Goal: Task Accomplishment & Management: Manage account settings

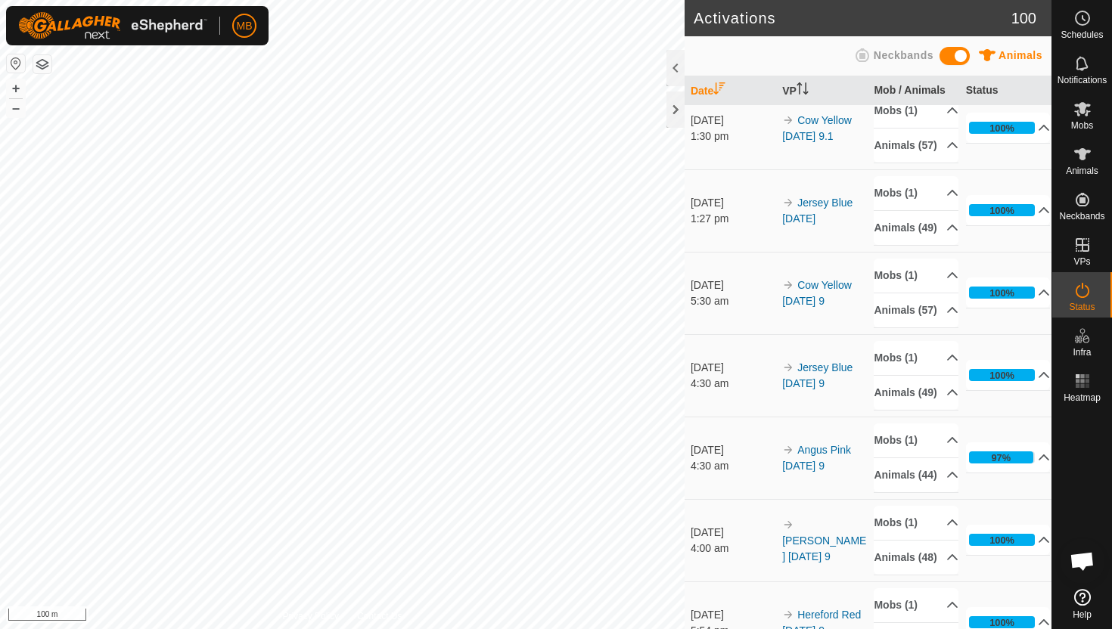
scroll to position [26, 0]
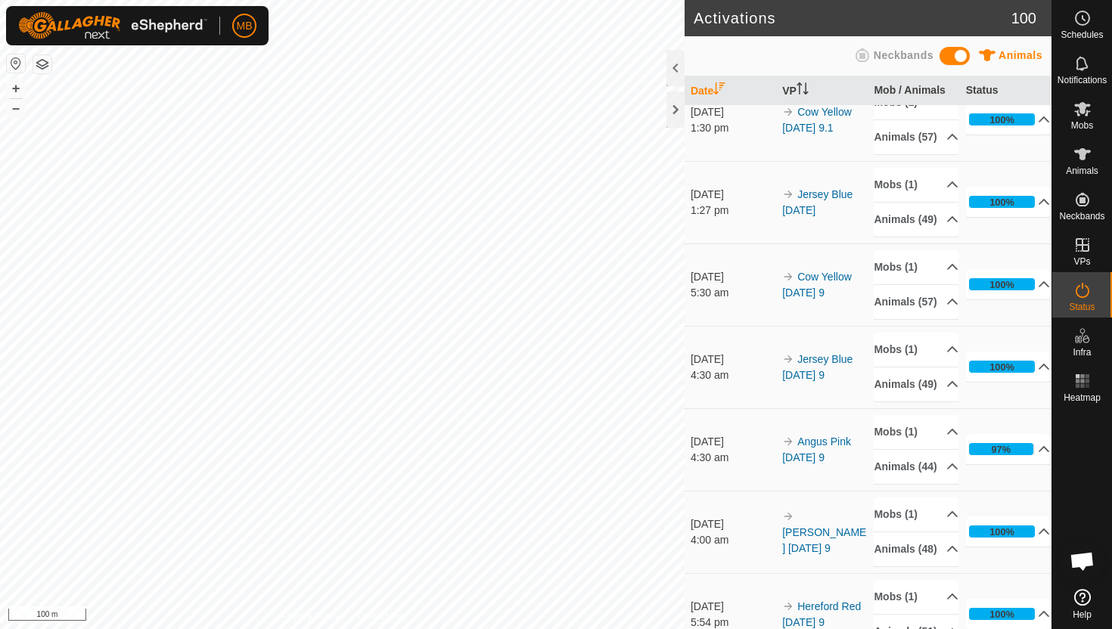
click at [296, 0] on html "MB Schedules Notifications Mobs Animals Neckbands VPs Status Infra Heatmap Help…" at bounding box center [556, 314] width 1112 height 629
click at [15, 110] on button "–" at bounding box center [16, 108] width 18 height 18
click at [1082, 115] on icon at bounding box center [1082, 109] width 18 height 18
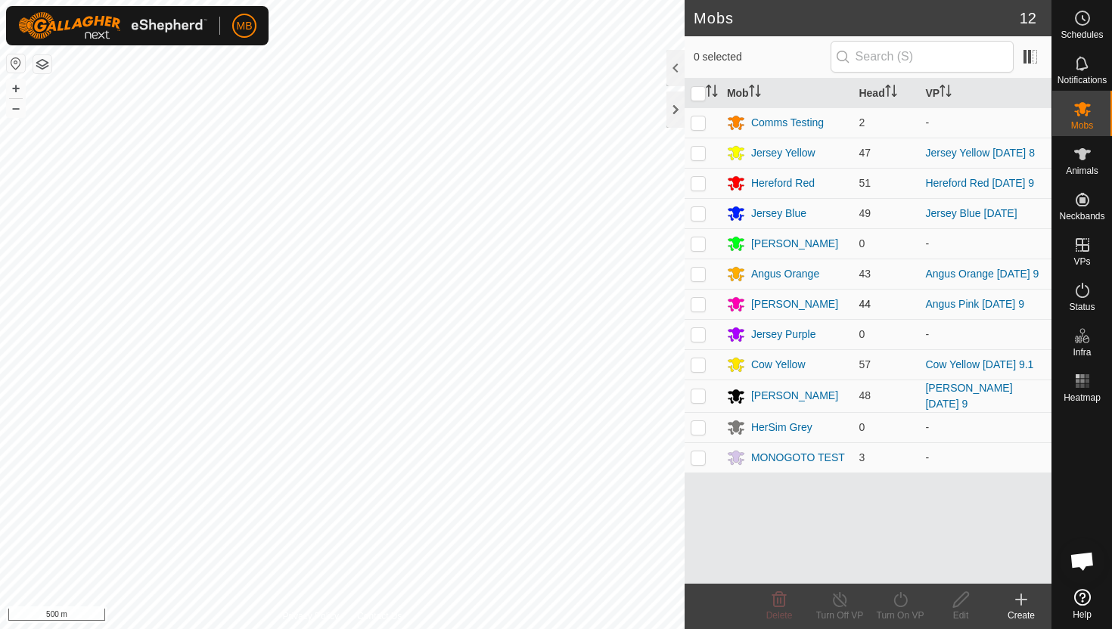
click at [699, 310] on p-checkbox at bounding box center [697, 304] width 15 height 12
click at [699, 306] on p-checkbox at bounding box center [697, 304] width 15 height 12
checkbox input "false"
click at [766, 305] on div "[PERSON_NAME]" at bounding box center [794, 304] width 87 height 16
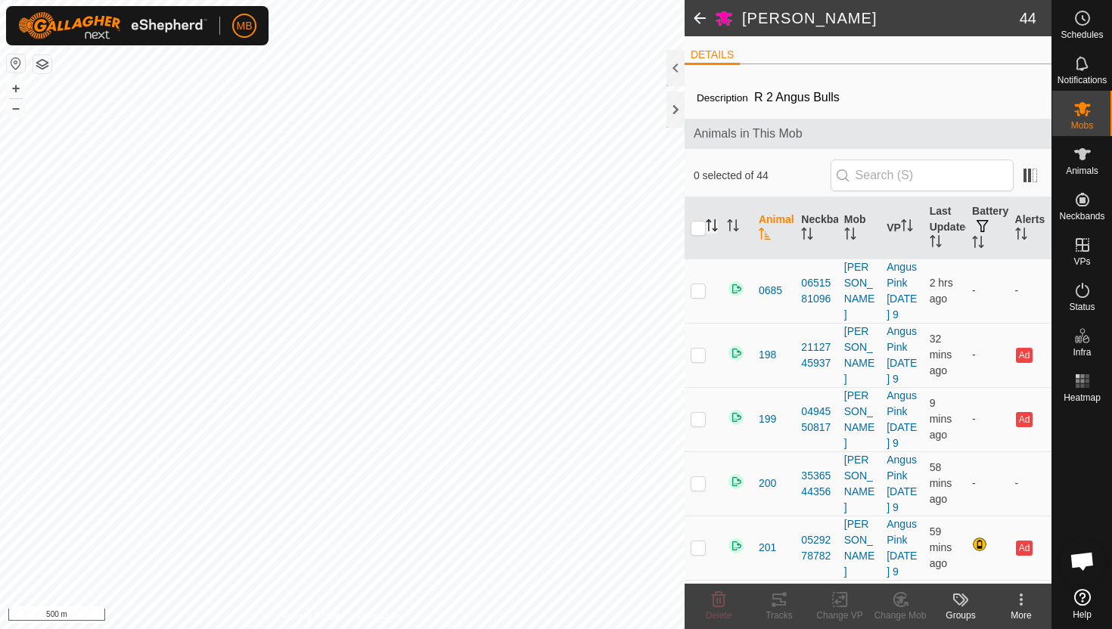
click at [712, 225] on icon "Activate to sort" at bounding box center [712, 225] width 12 height 12
click at [712, 225] on icon "Activate to sort" at bounding box center [711, 225] width 11 height 12
click at [698, 229] on input "checkbox" at bounding box center [697, 228] width 15 height 15
checkbox input "true"
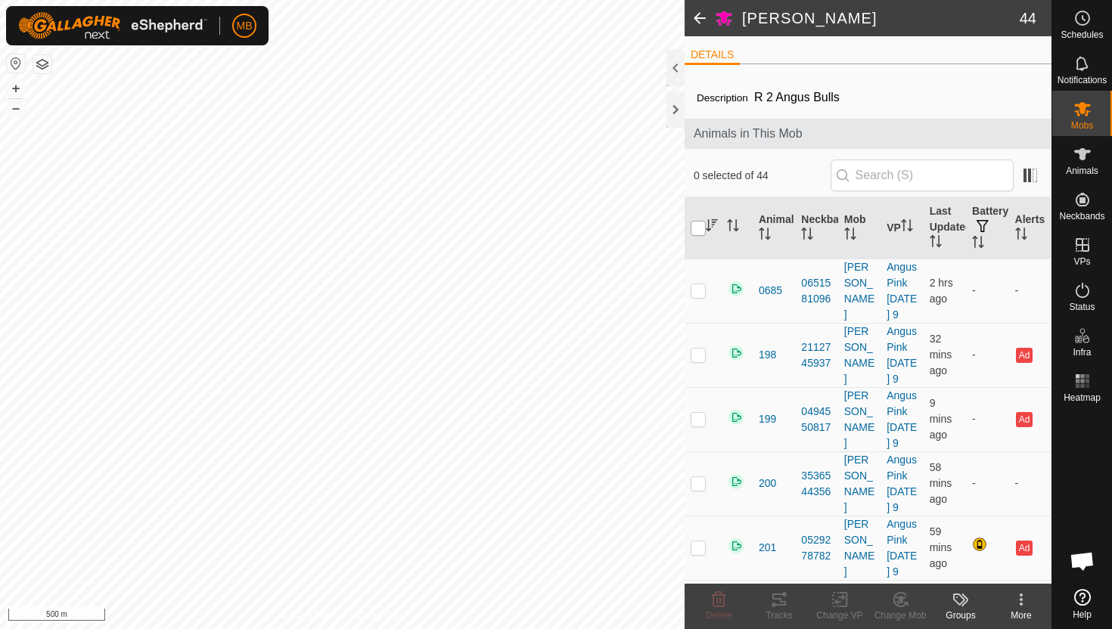
checkbox input "true"
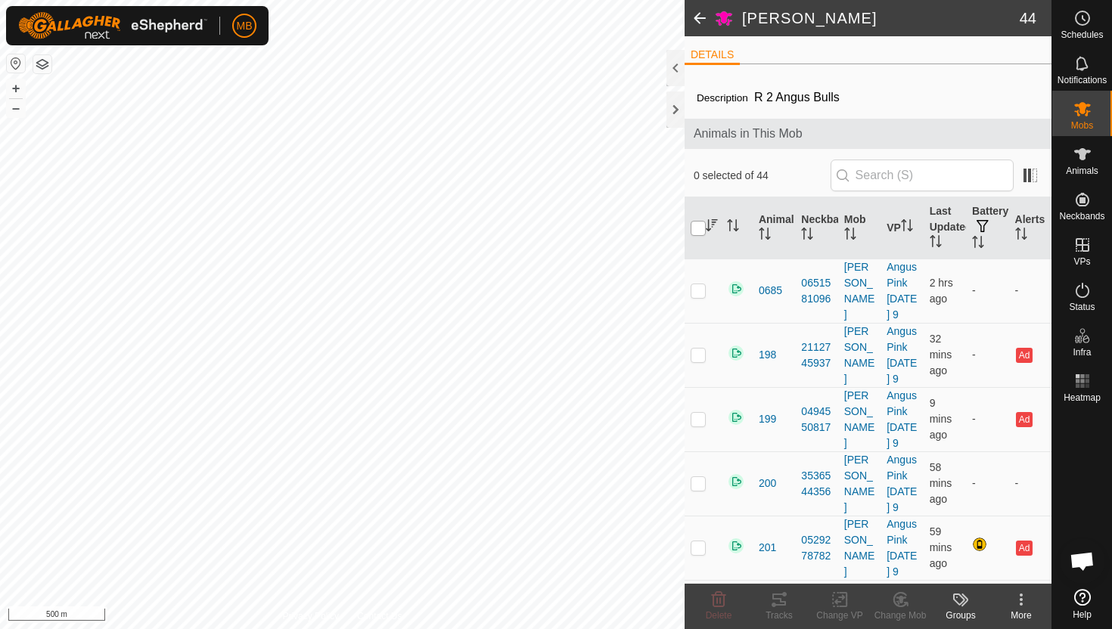
checkbox input "true"
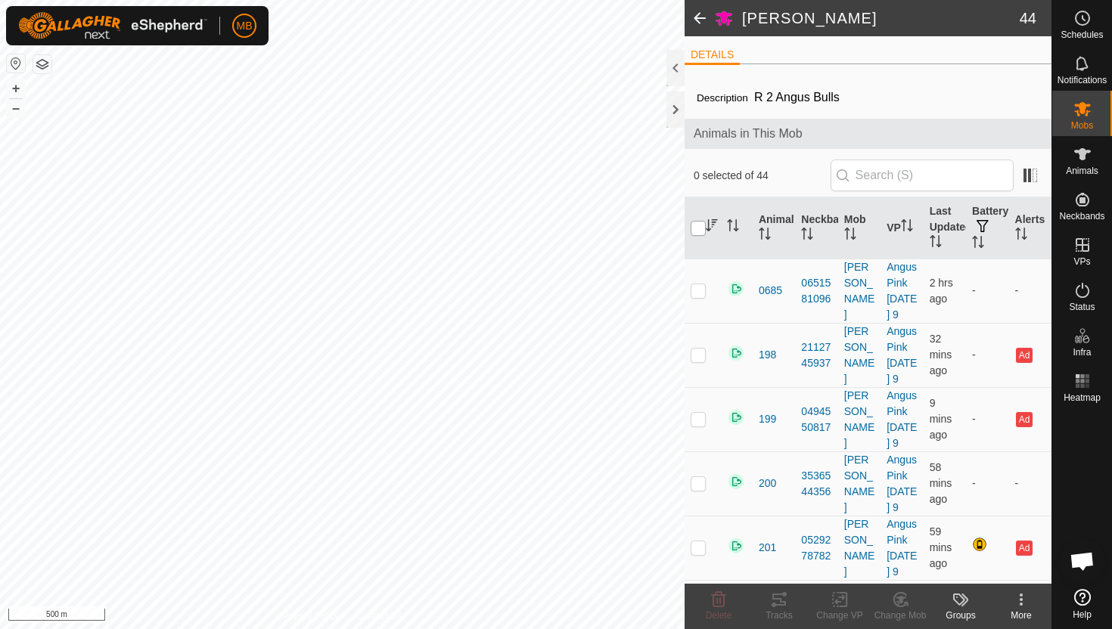
checkbox input "true"
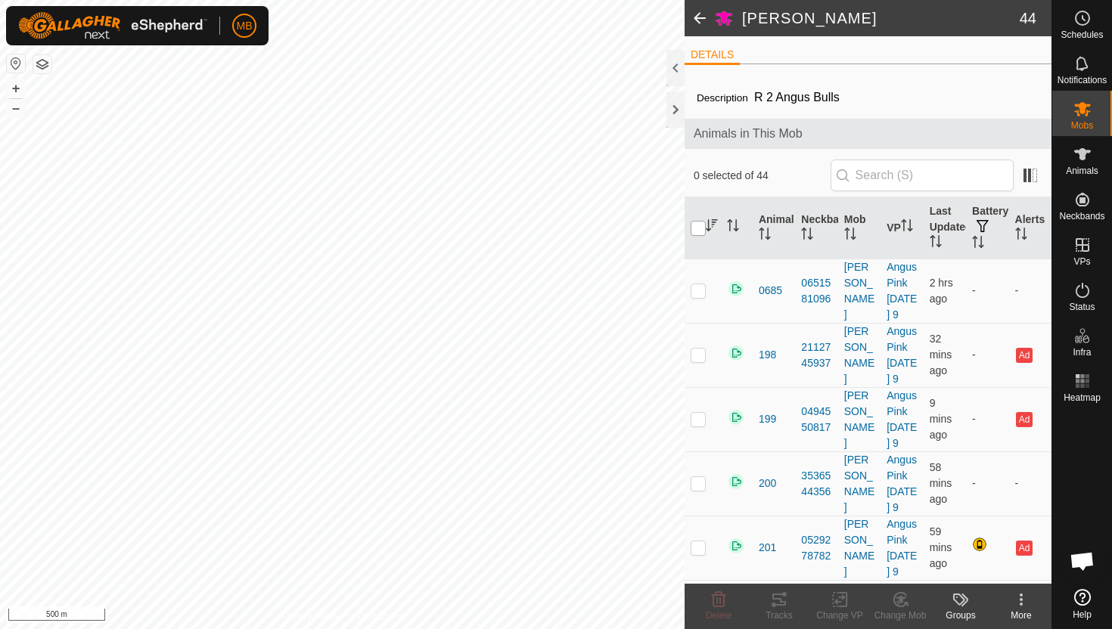
checkbox input "true"
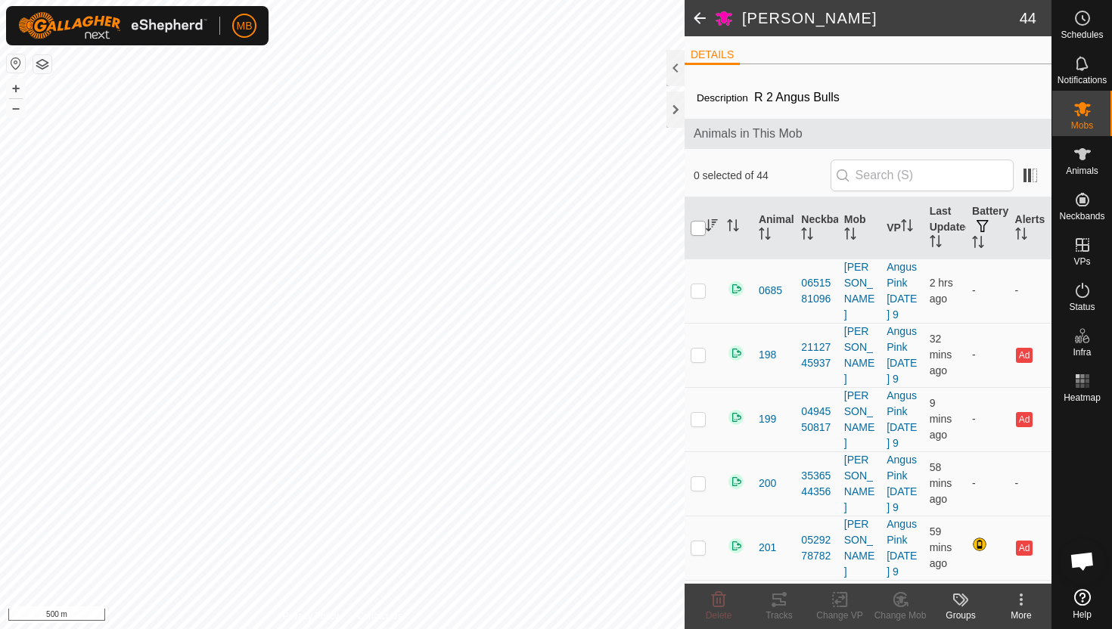
checkbox input "true"
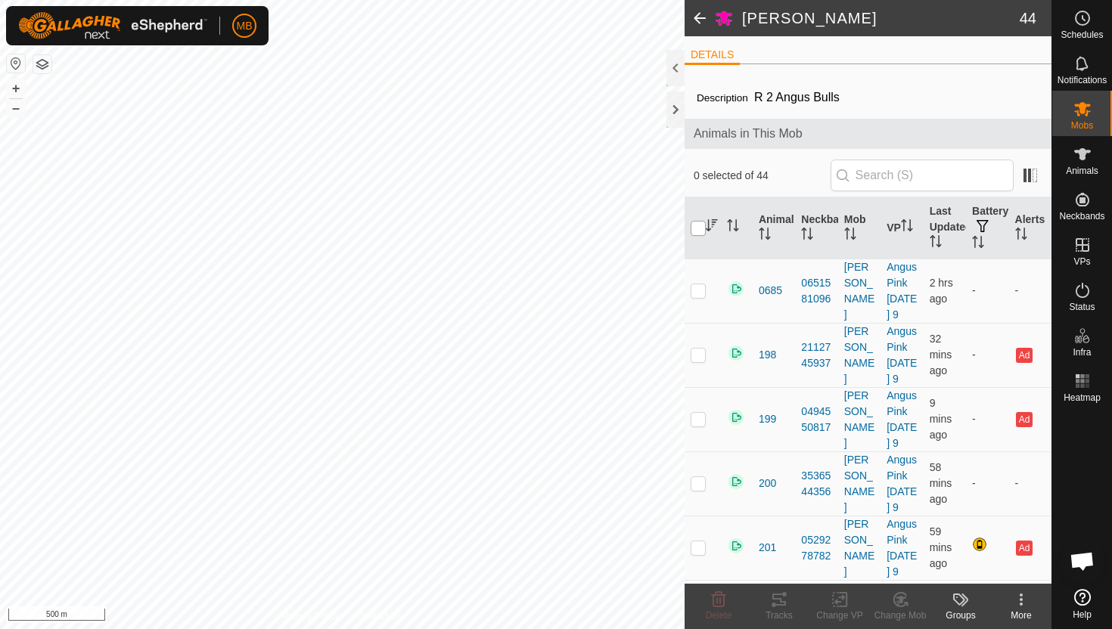
checkbox input "true"
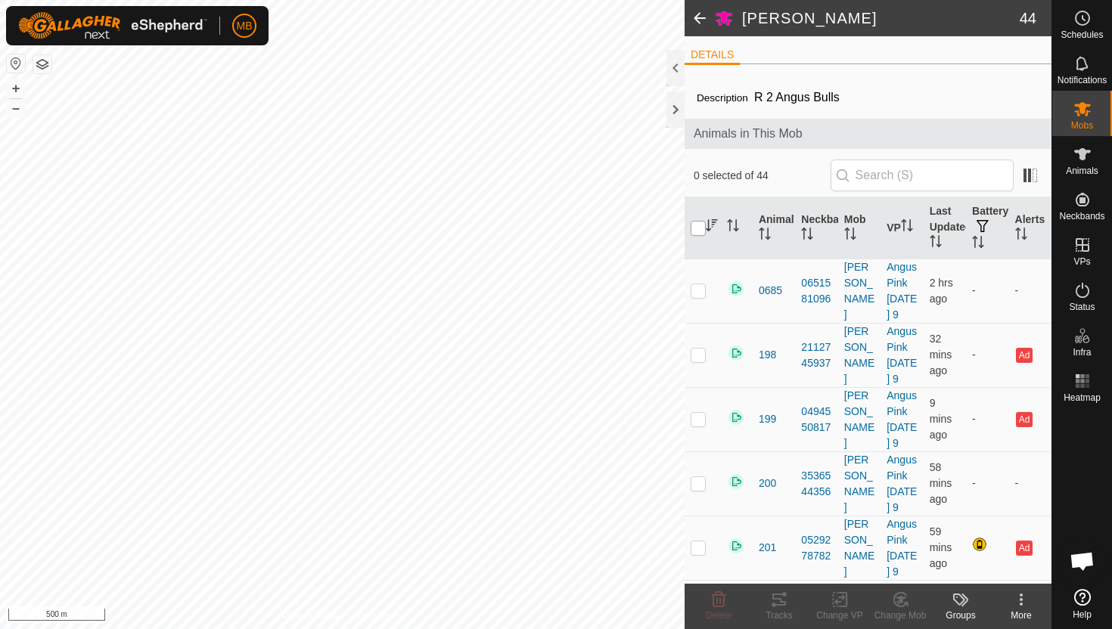
checkbox input "true"
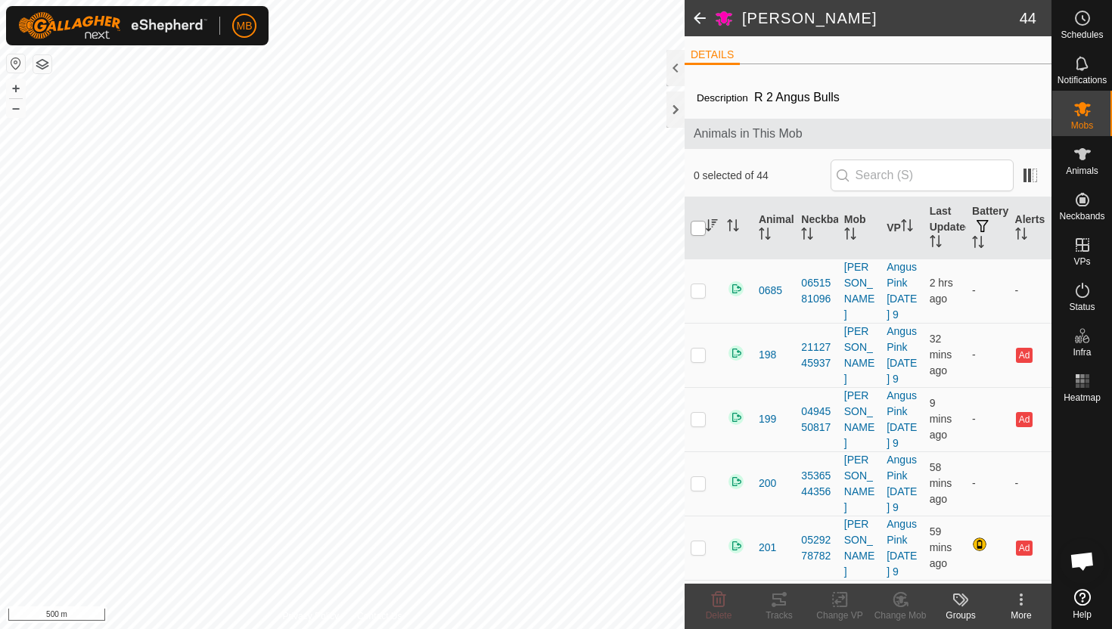
checkbox input "true"
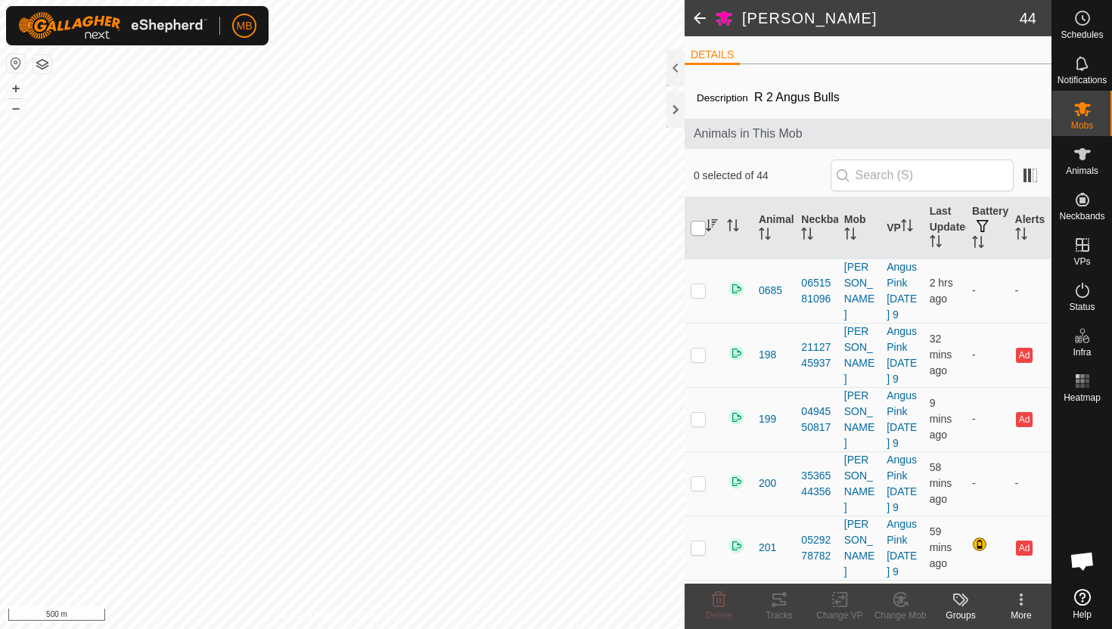
checkbox input "true"
click at [721, 598] on icon at bounding box center [718, 600] width 18 height 18
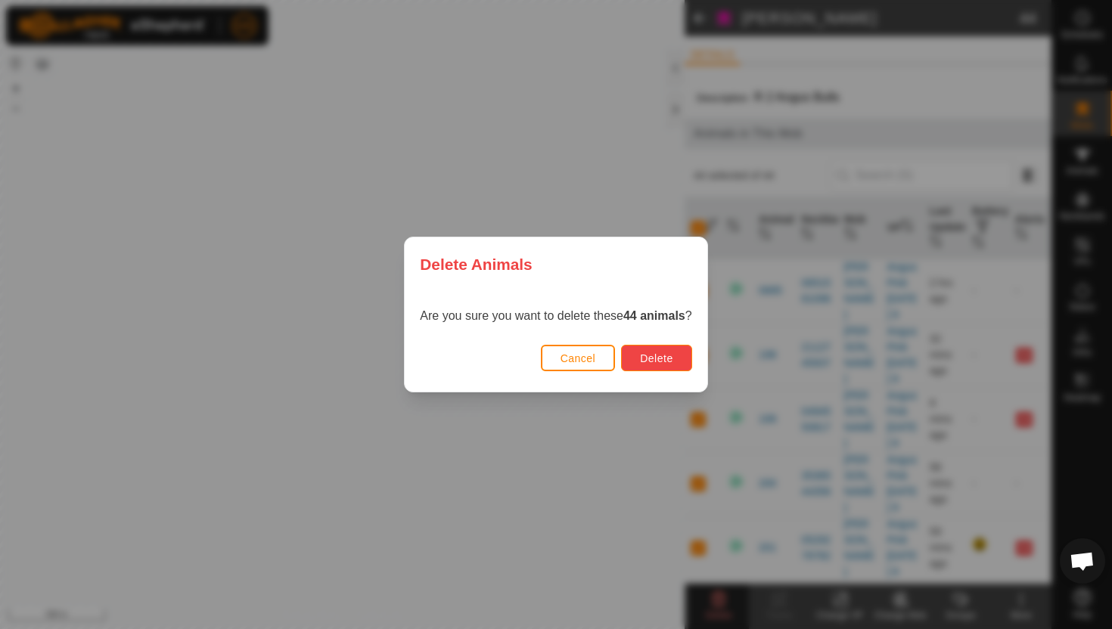
click at [675, 358] on button "Delete" at bounding box center [656, 358] width 70 height 26
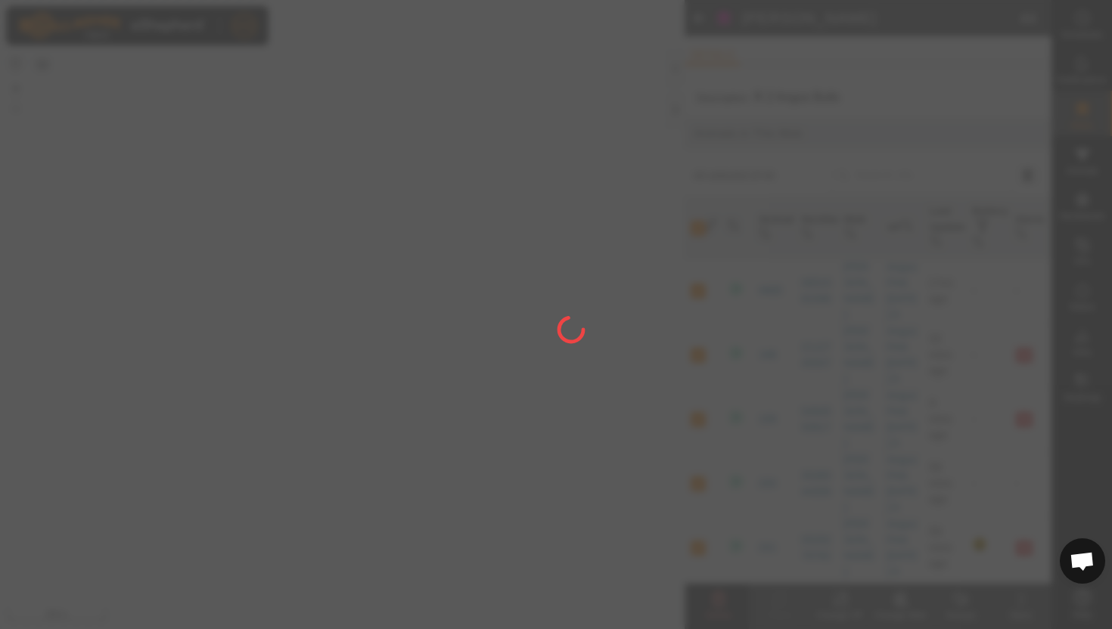
checkbox input "false"
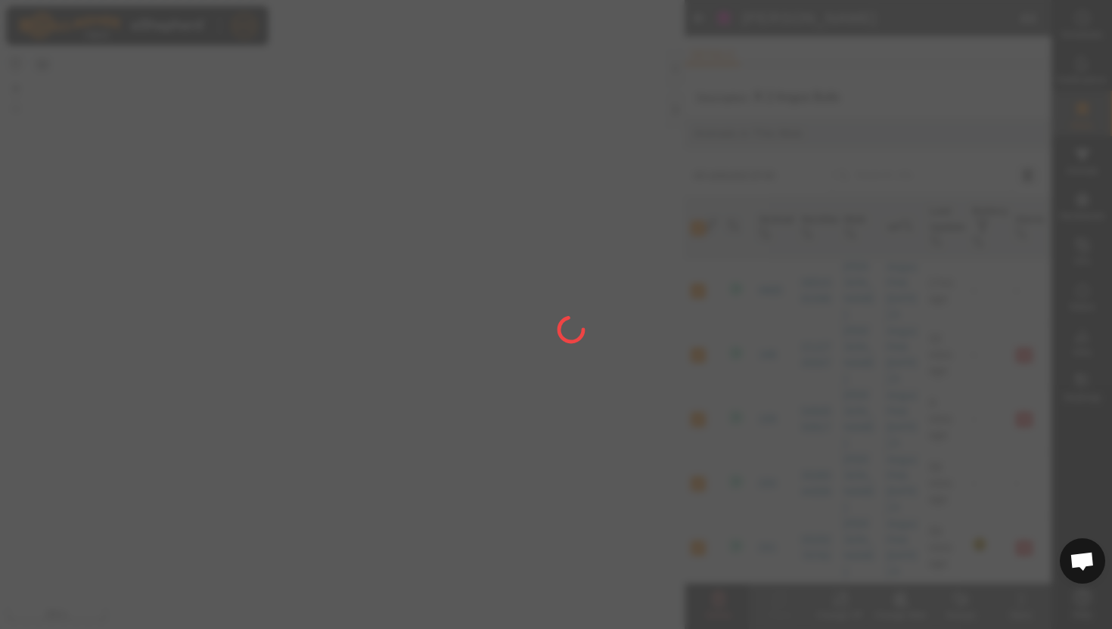
checkbox input "false"
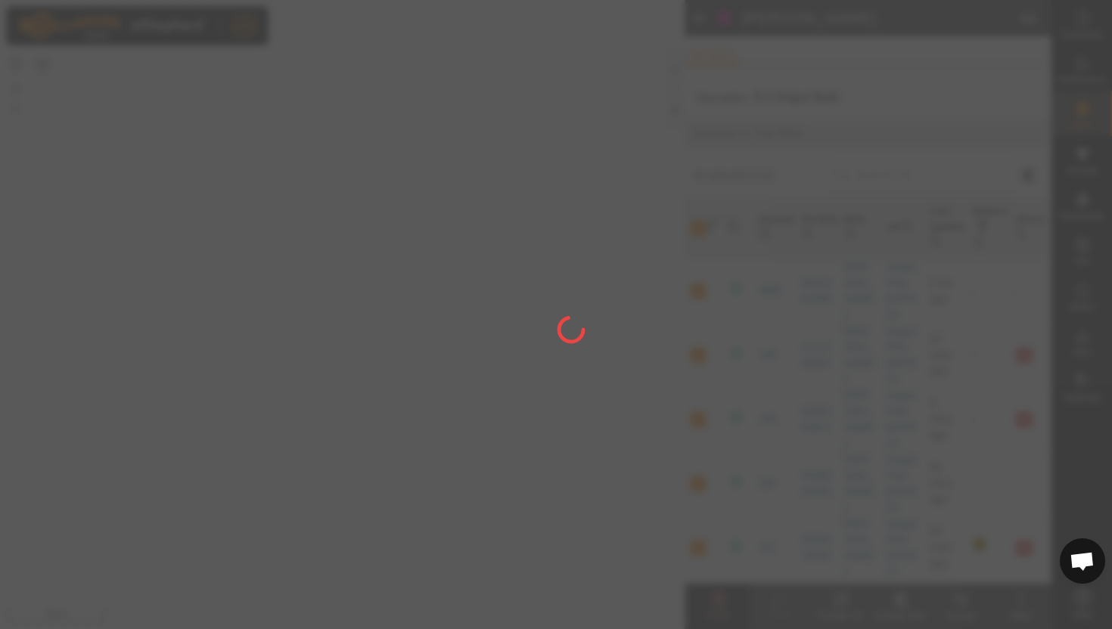
checkbox input "false"
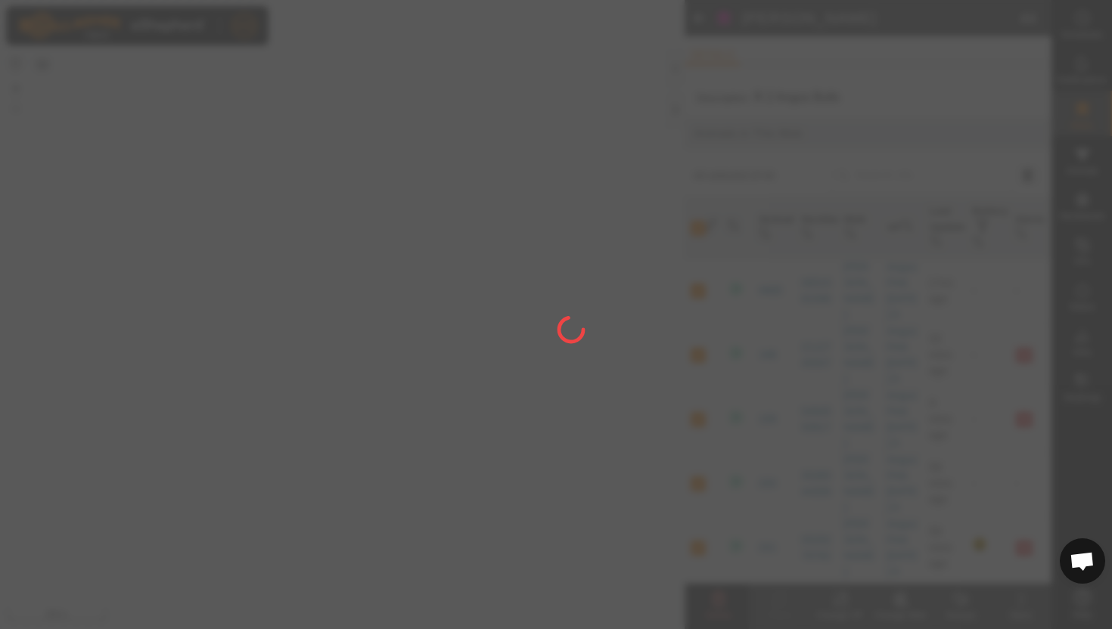
checkbox input "false"
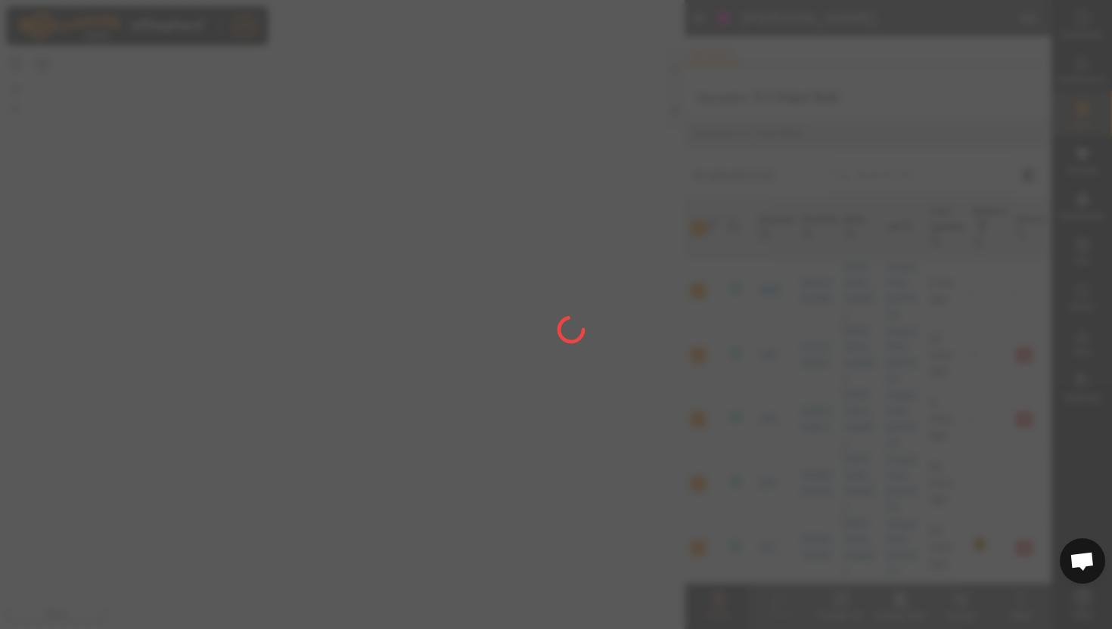
checkbox input "false"
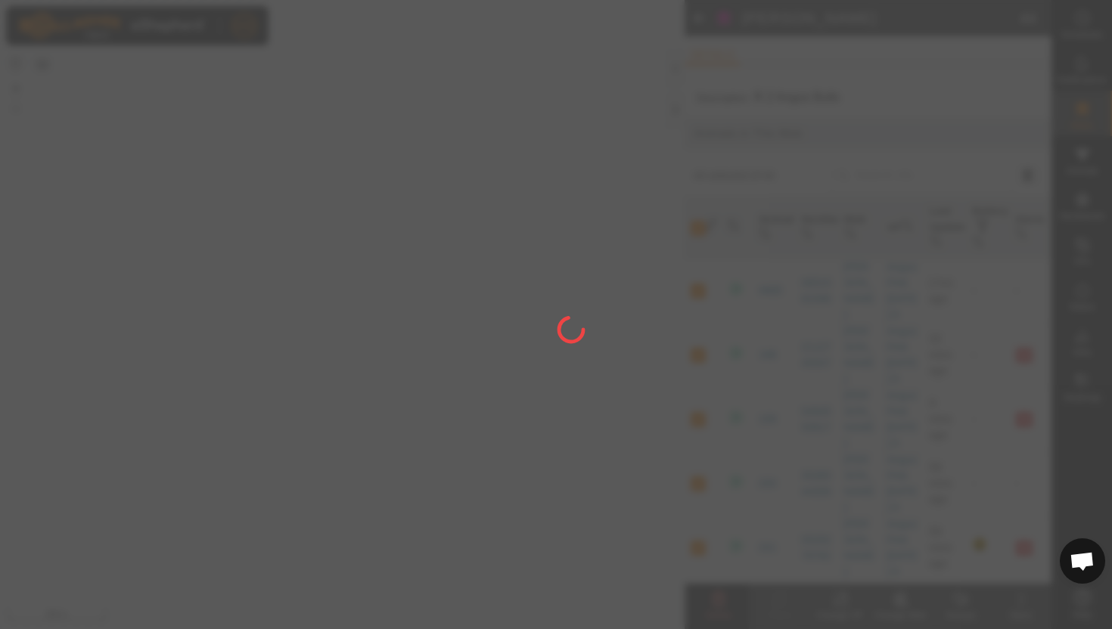
checkbox input "false"
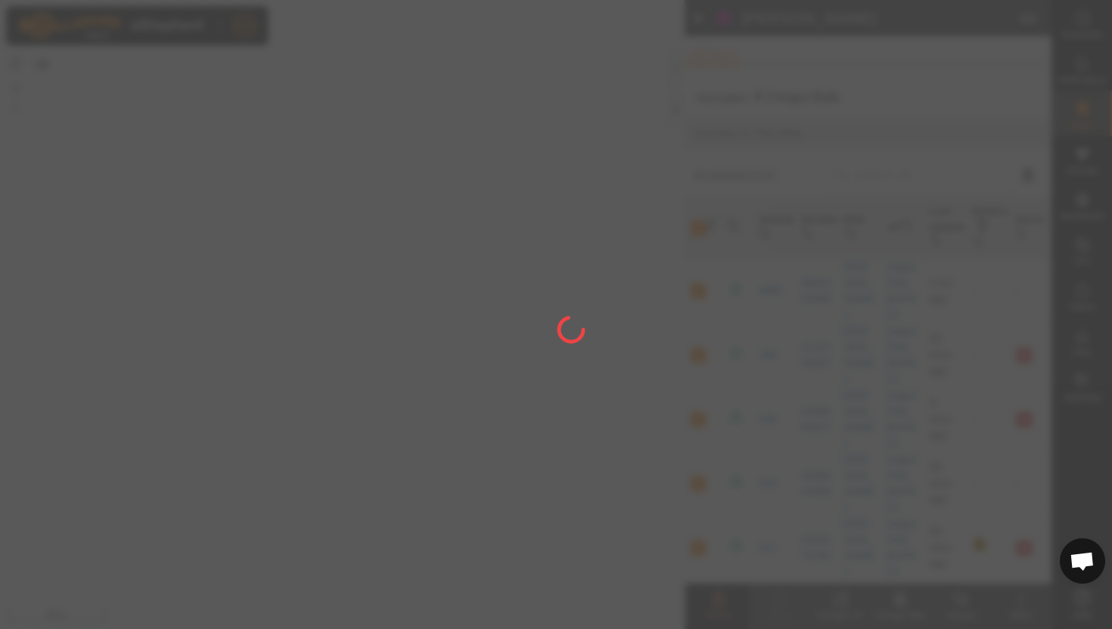
checkbox input "false"
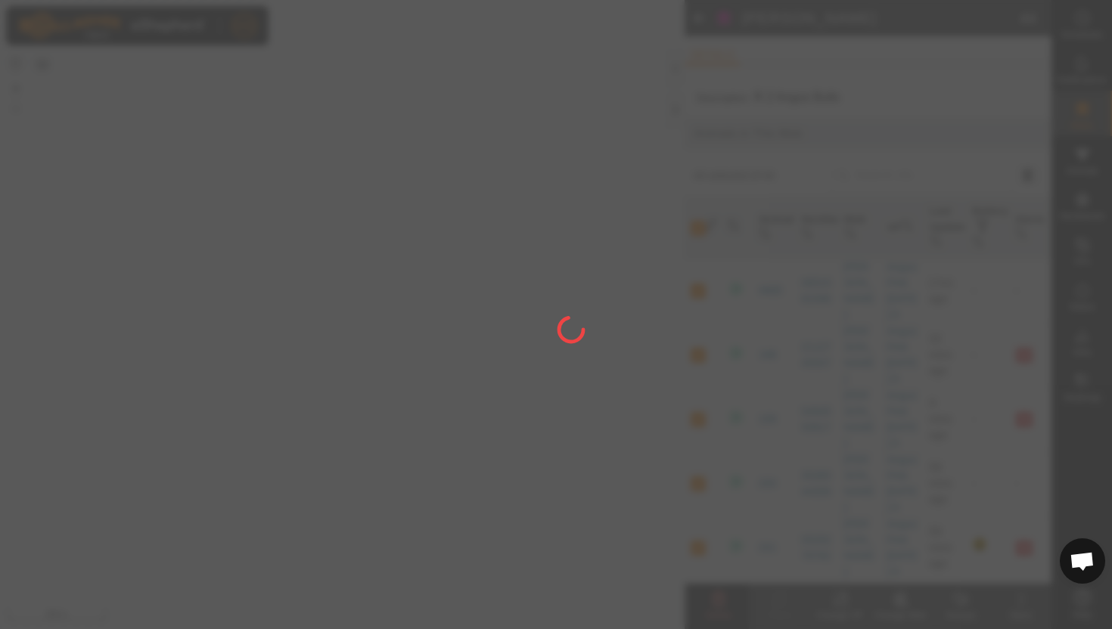
checkbox input "false"
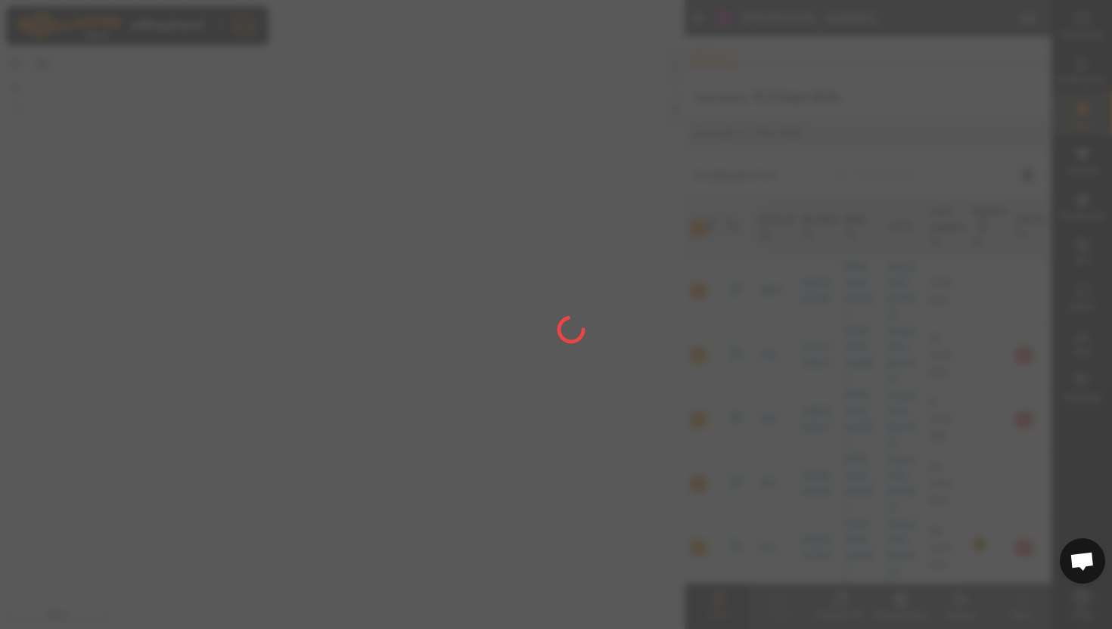
checkbox input "false"
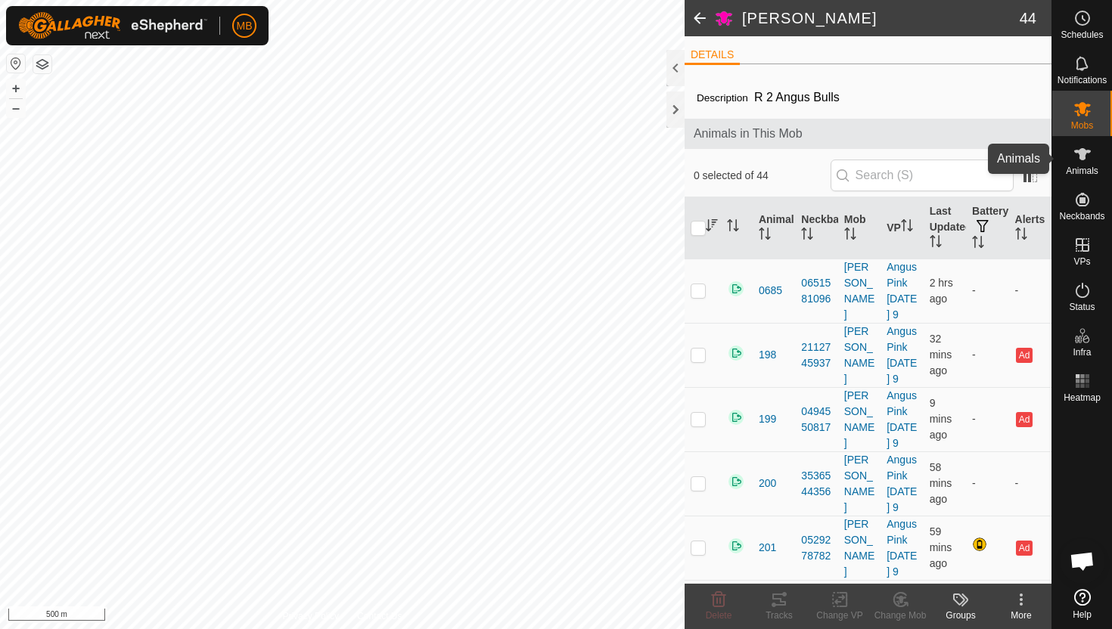
click at [1082, 158] on icon at bounding box center [1082, 154] width 17 height 12
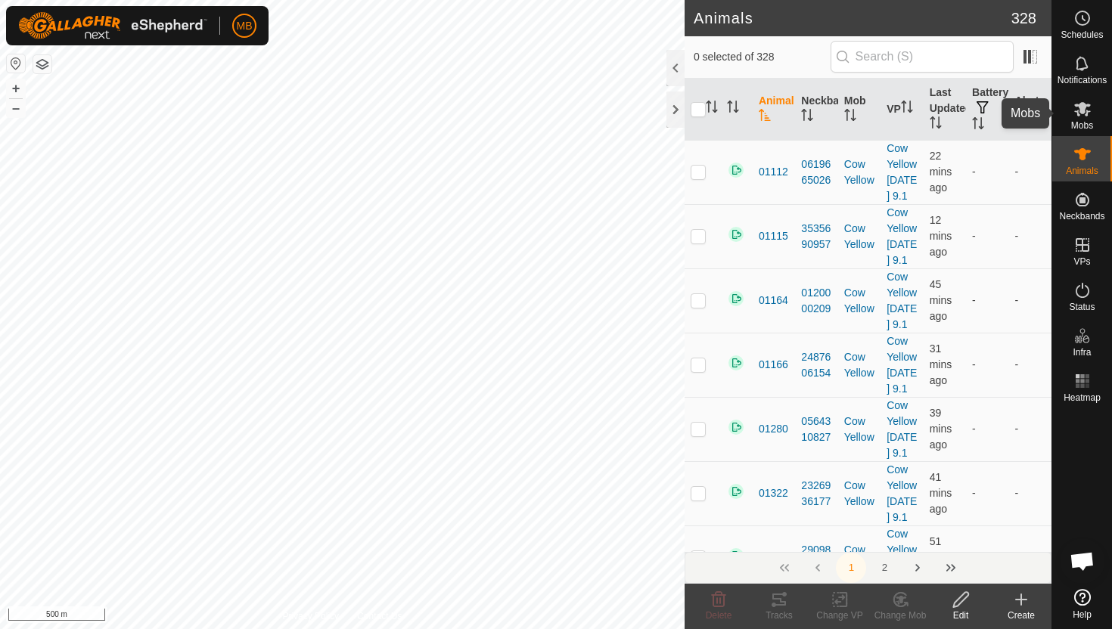
click at [1081, 110] on icon at bounding box center [1082, 109] width 17 height 14
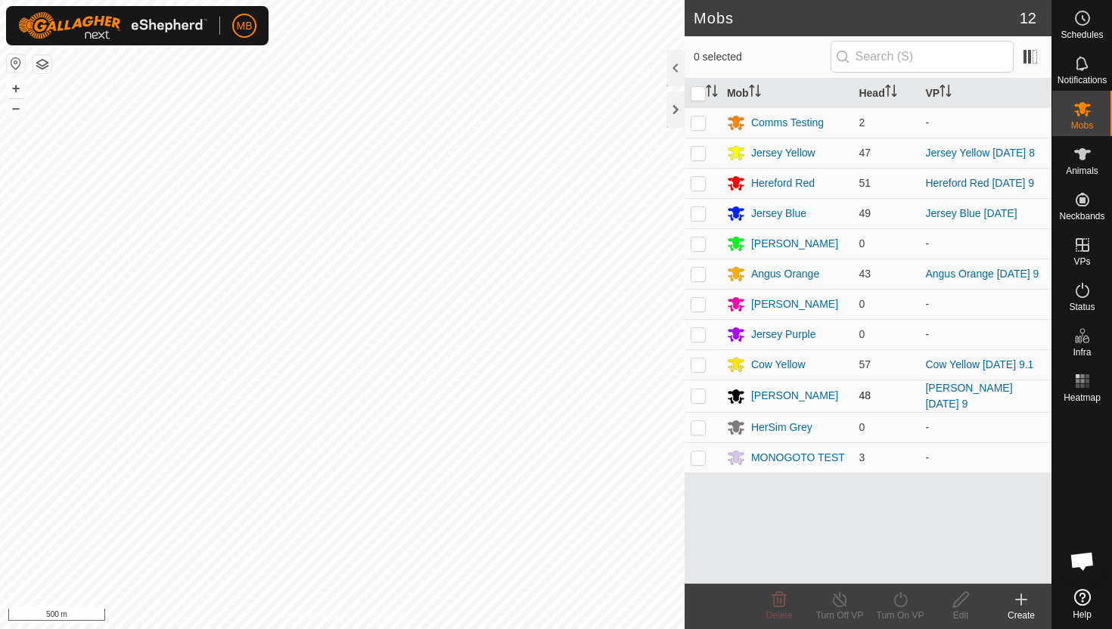
click at [698, 400] on p-checkbox at bounding box center [697, 395] width 15 height 12
click at [699, 395] on p-checkbox at bounding box center [697, 395] width 15 height 12
checkbox input "false"
click at [756, 399] on div "[PERSON_NAME]" at bounding box center [794, 396] width 87 height 16
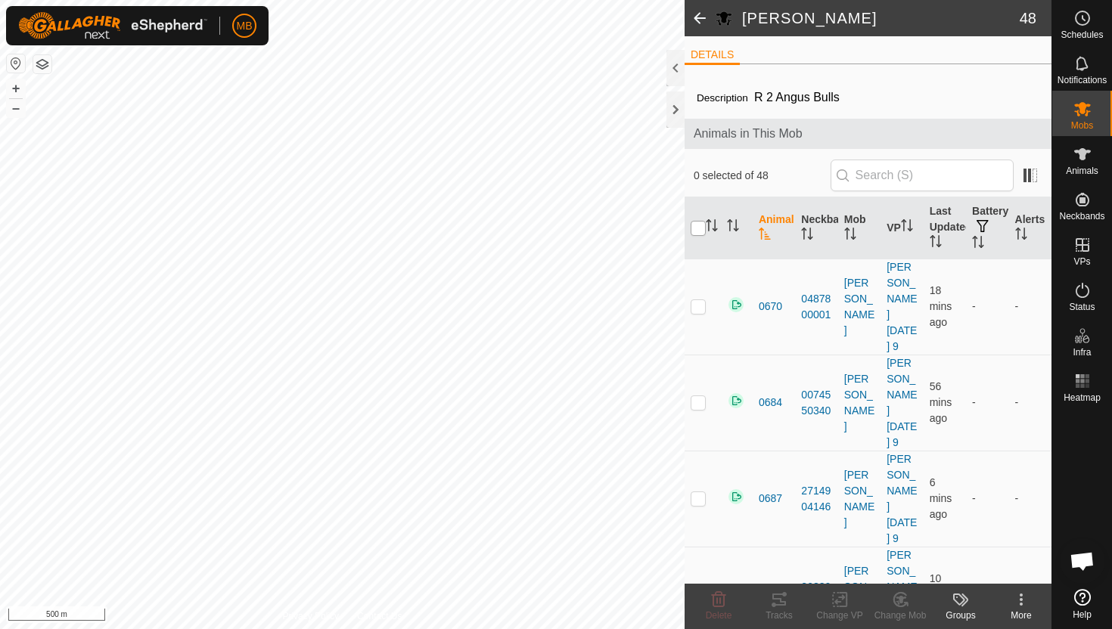
click at [698, 230] on input "checkbox" at bounding box center [697, 228] width 15 height 15
checkbox input "true"
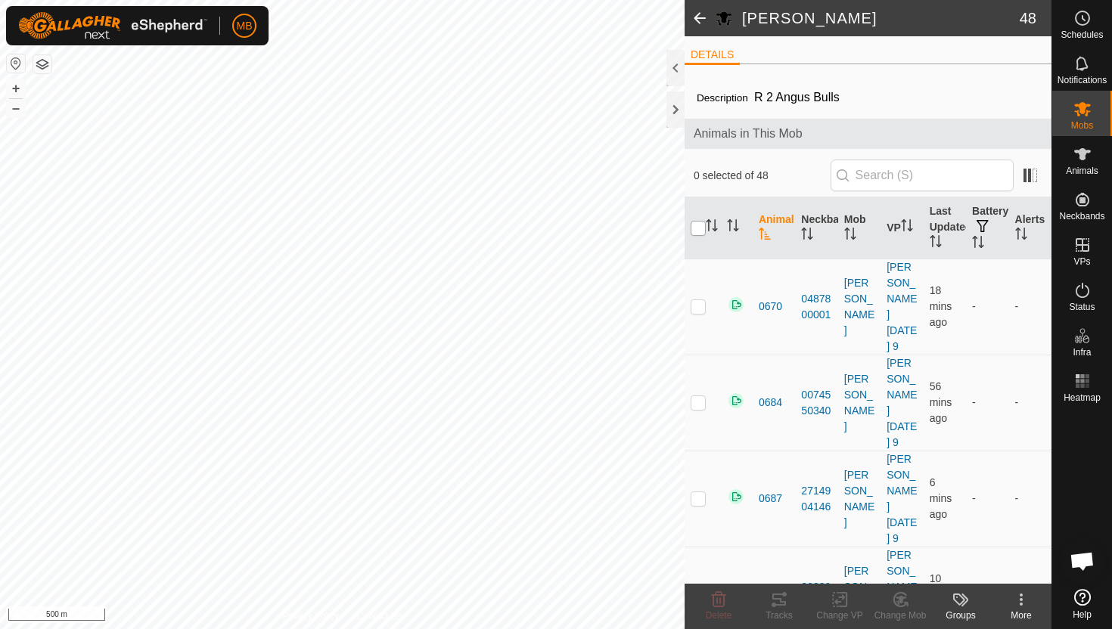
checkbox input "true"
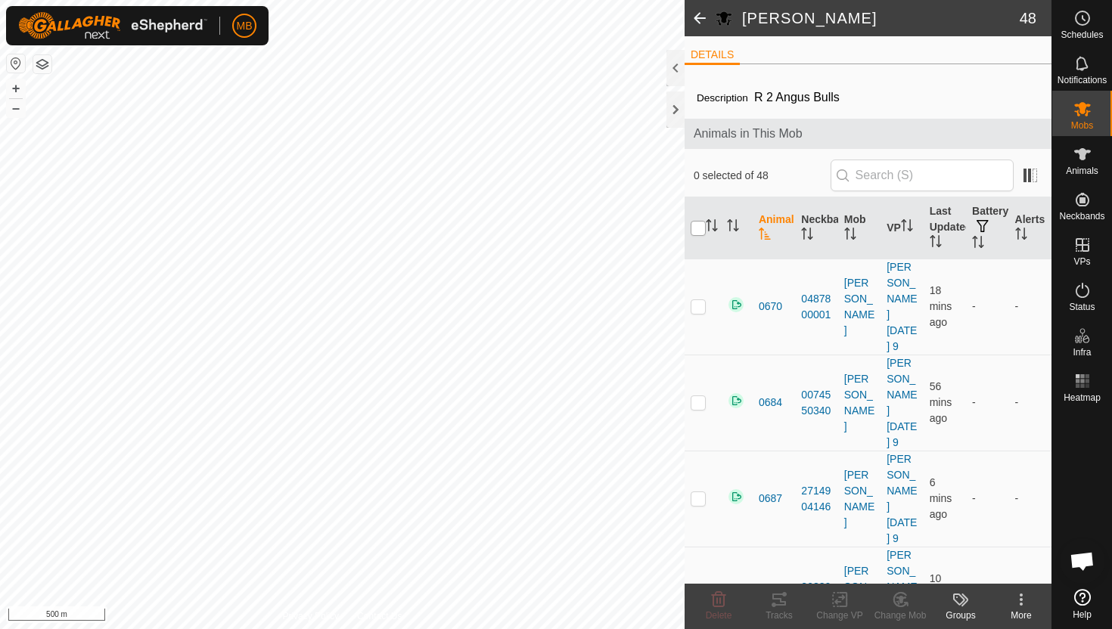
checkbox input "true"
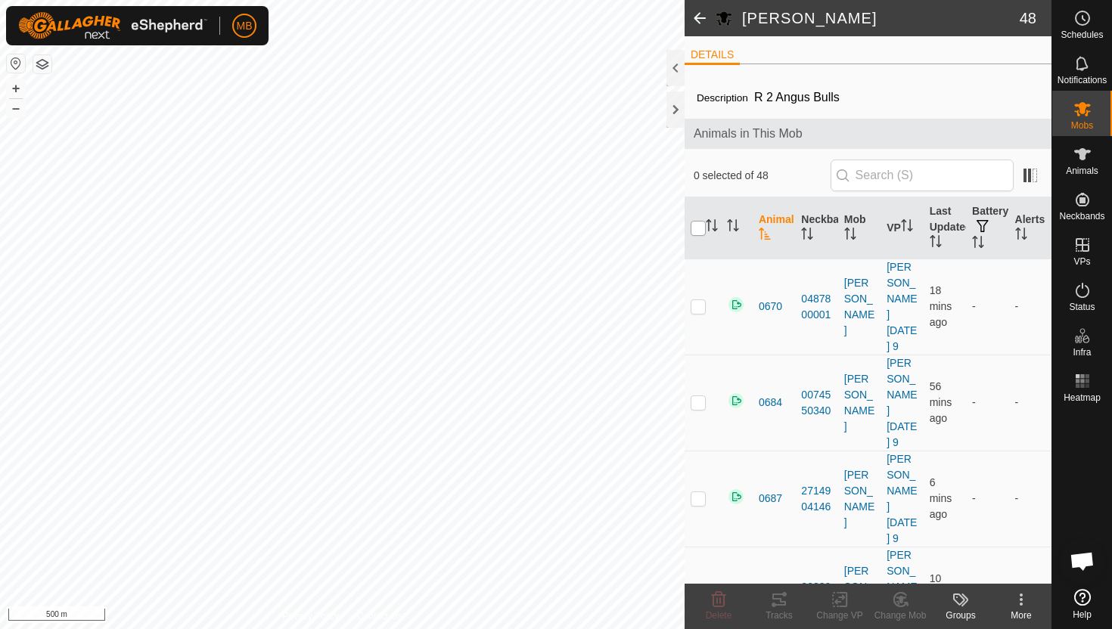
checkbox input "true"
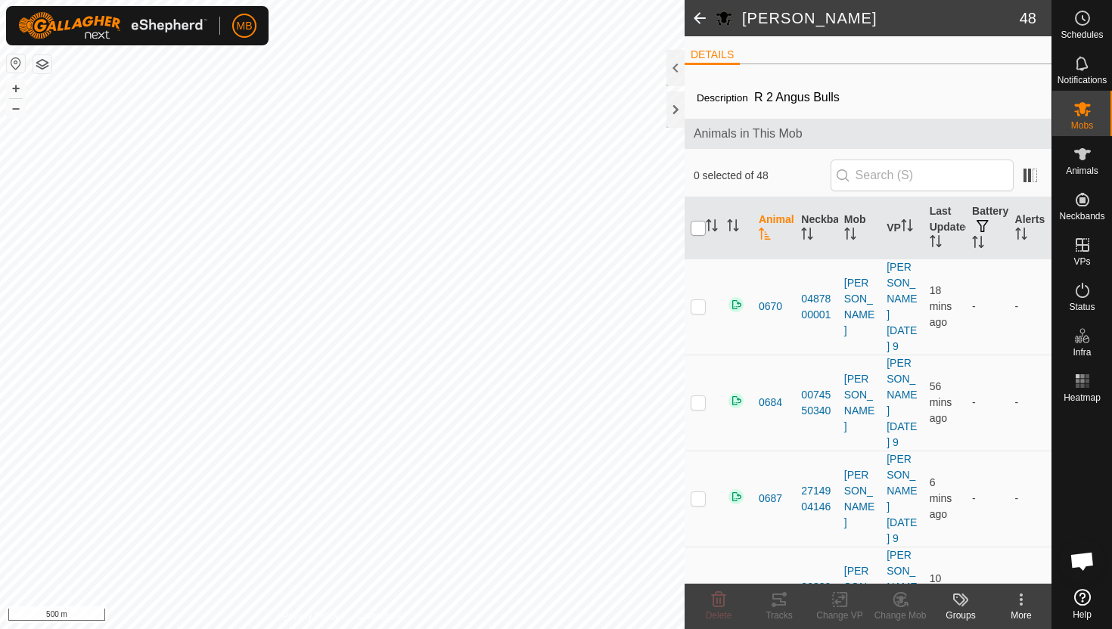
checkbox input "true"
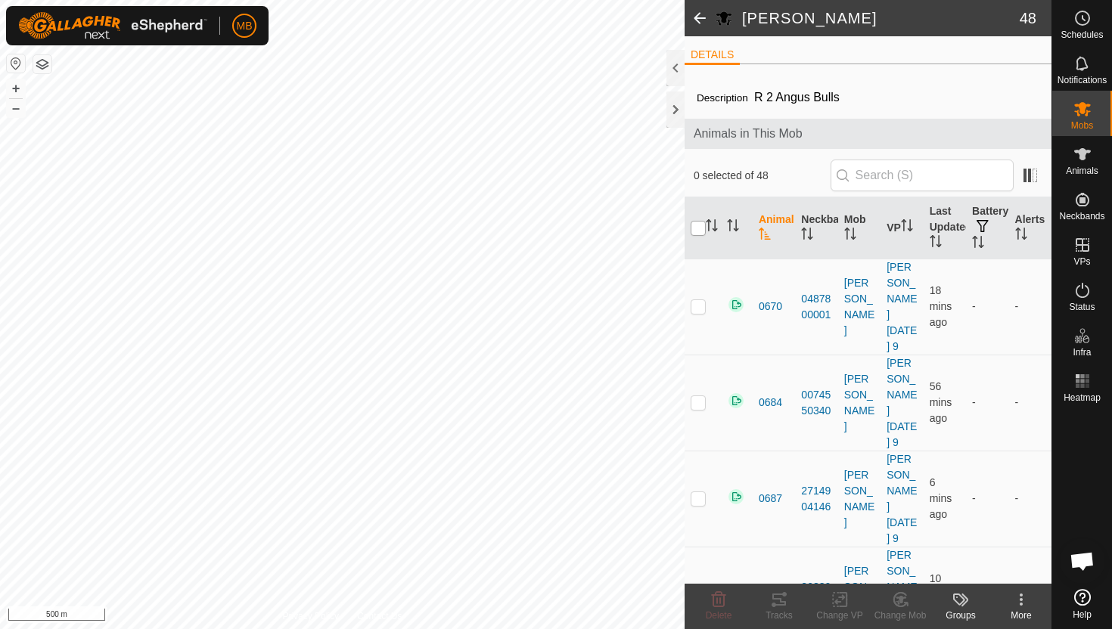
checkbox input "true"
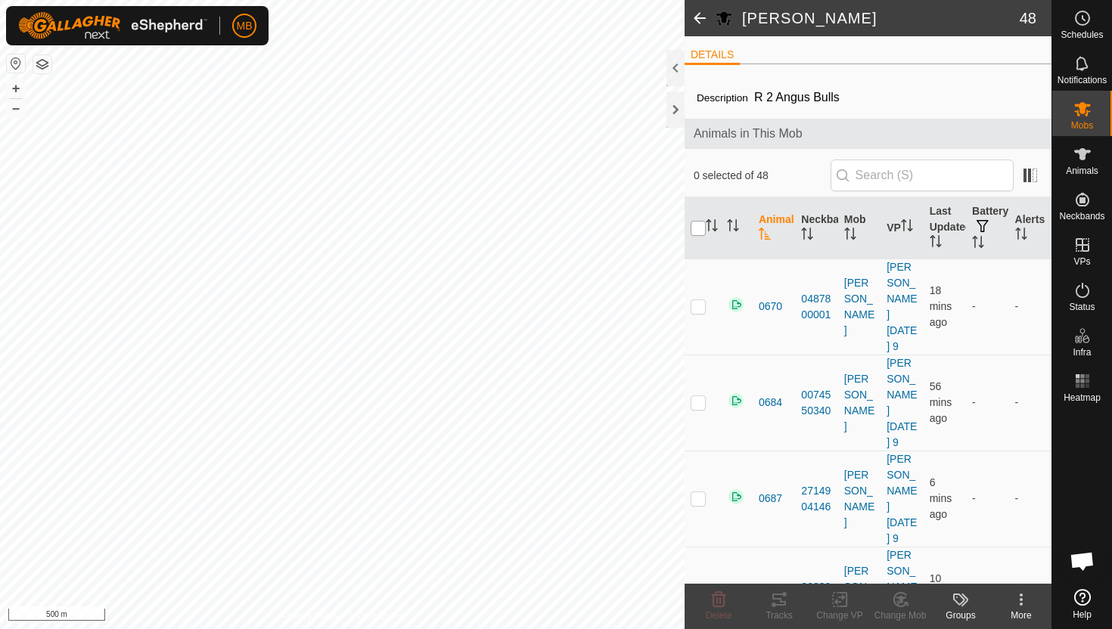
checkbox input "true"
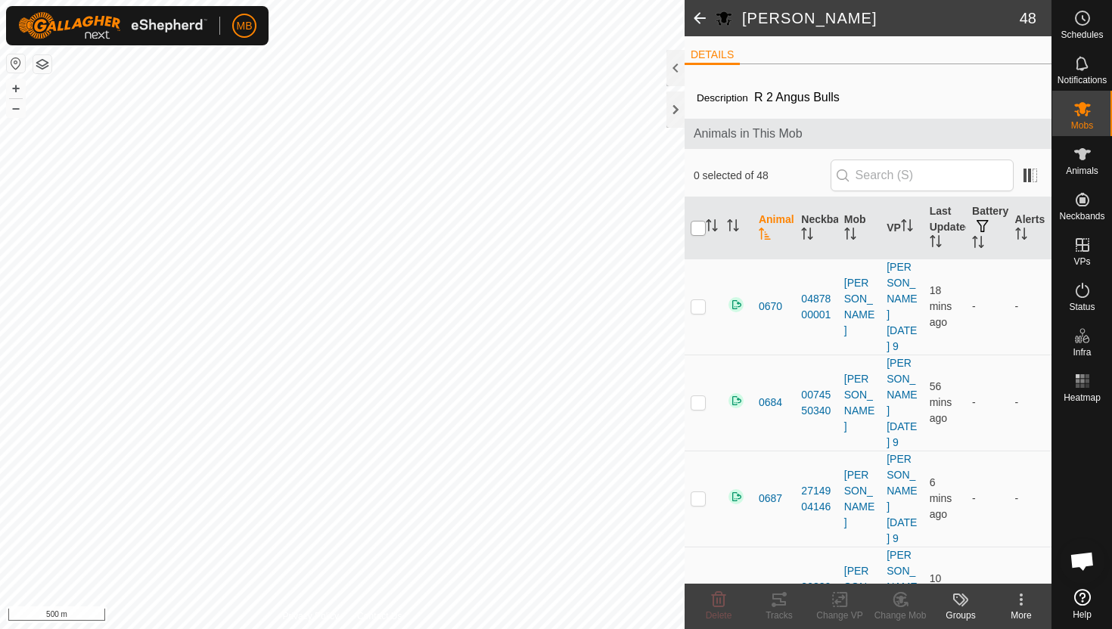
checkbox input "true"
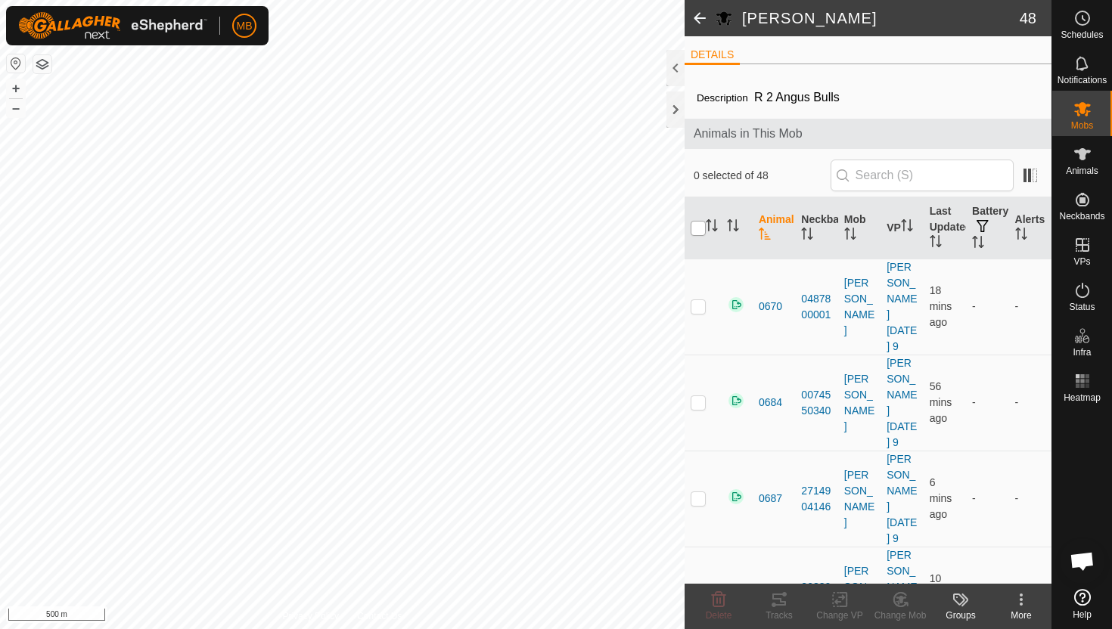
checkbox input "true"
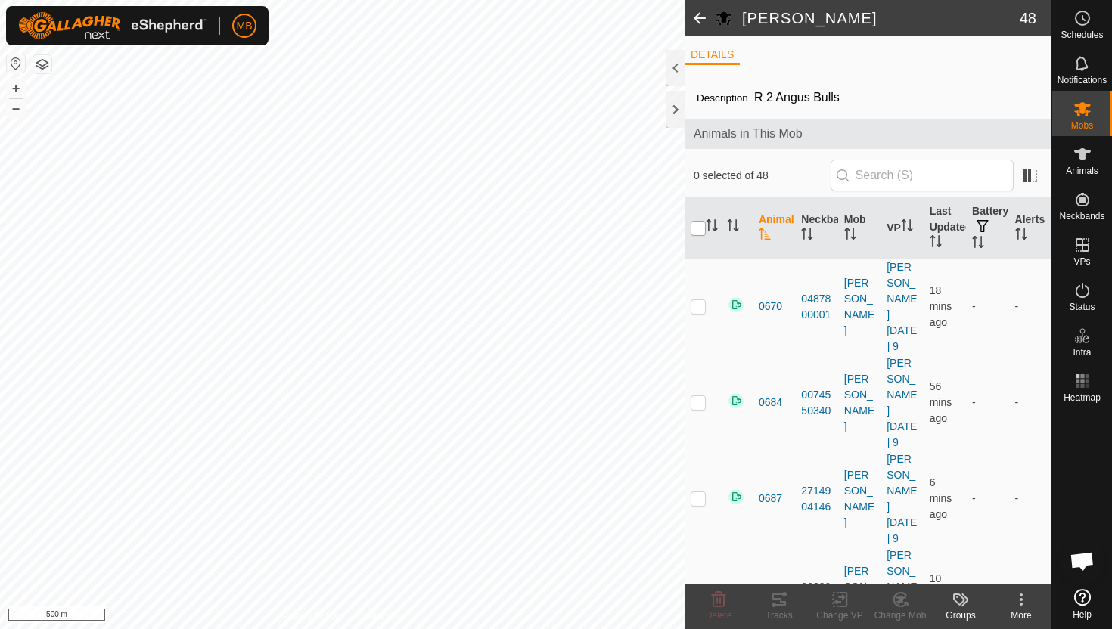
checkbox input "true"
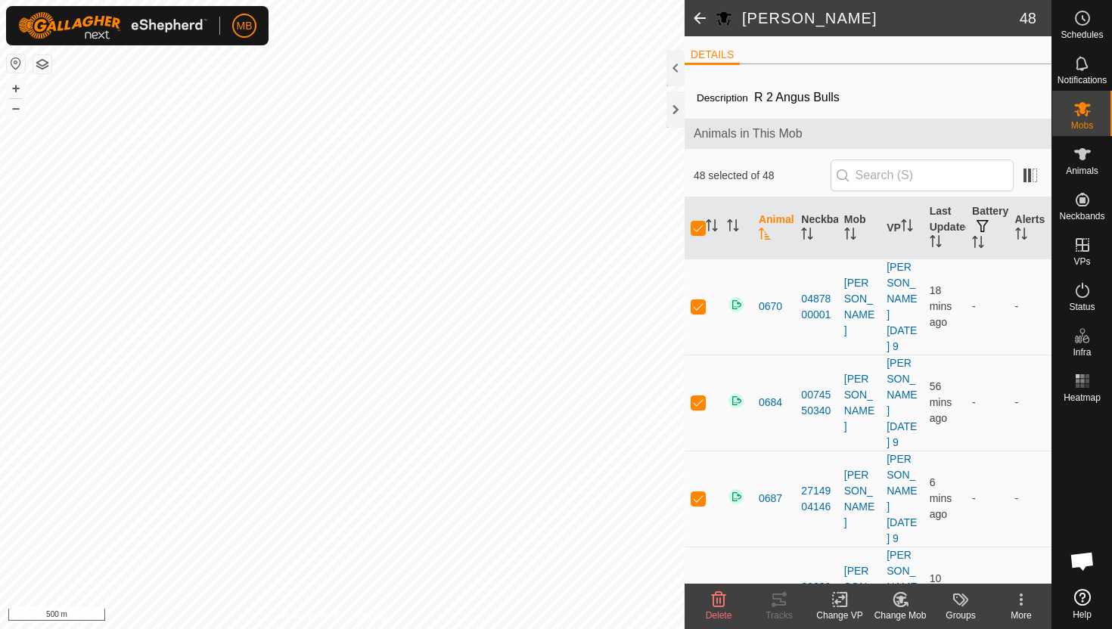
click at [719, 602] on icon at bounding box center [719, 599] width 14 height 15
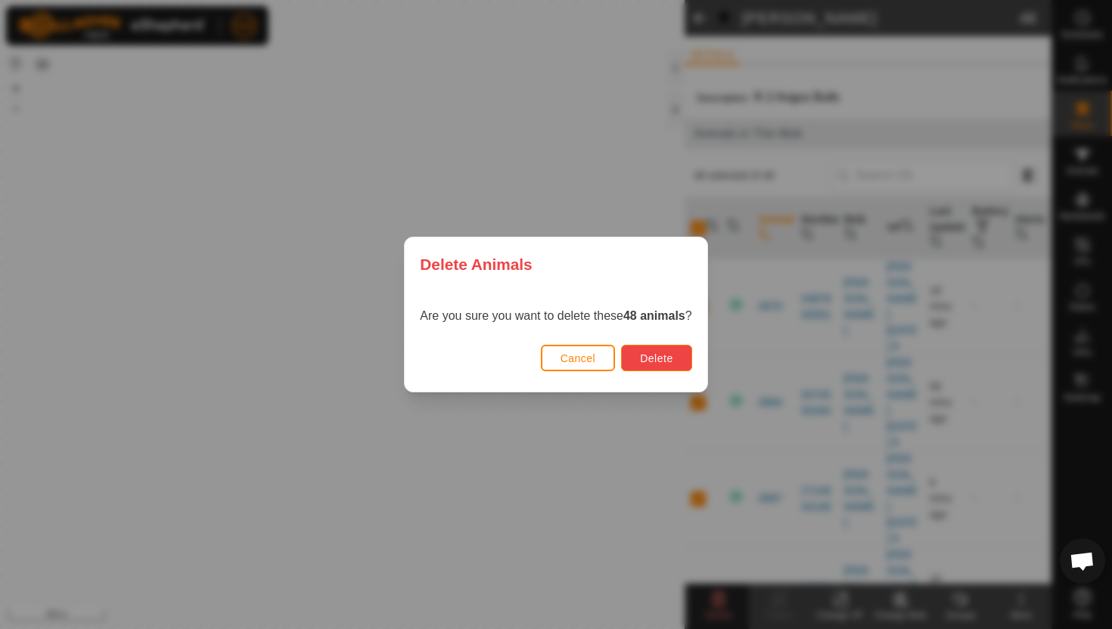
click at [663, 356] on span "Delete" at bounding box center [656, 358] width 33 height 12
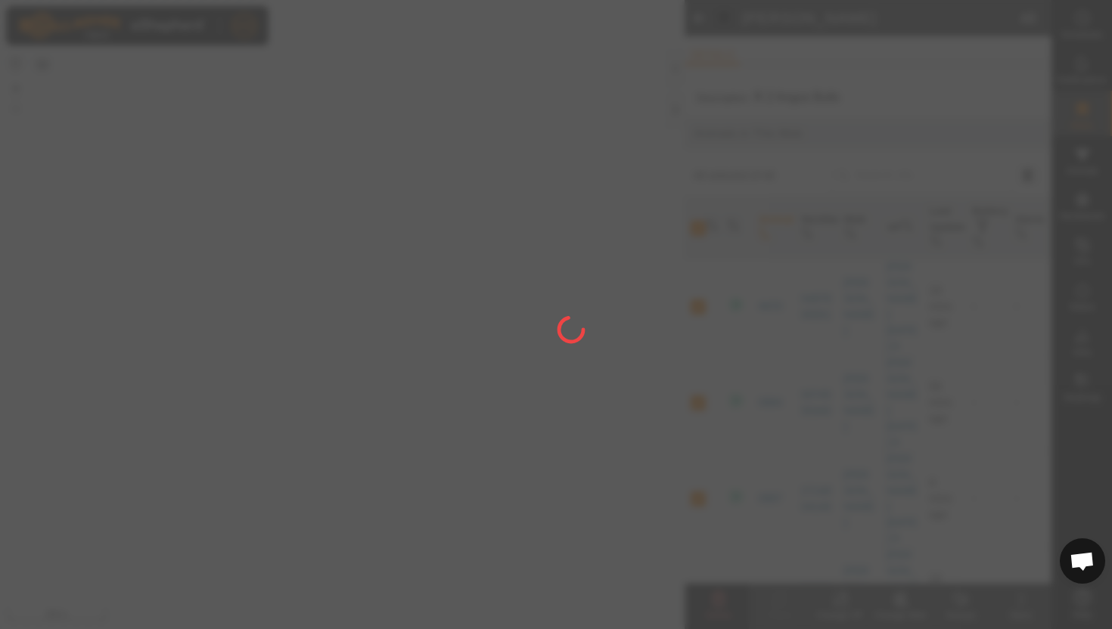
checkbox input "false"
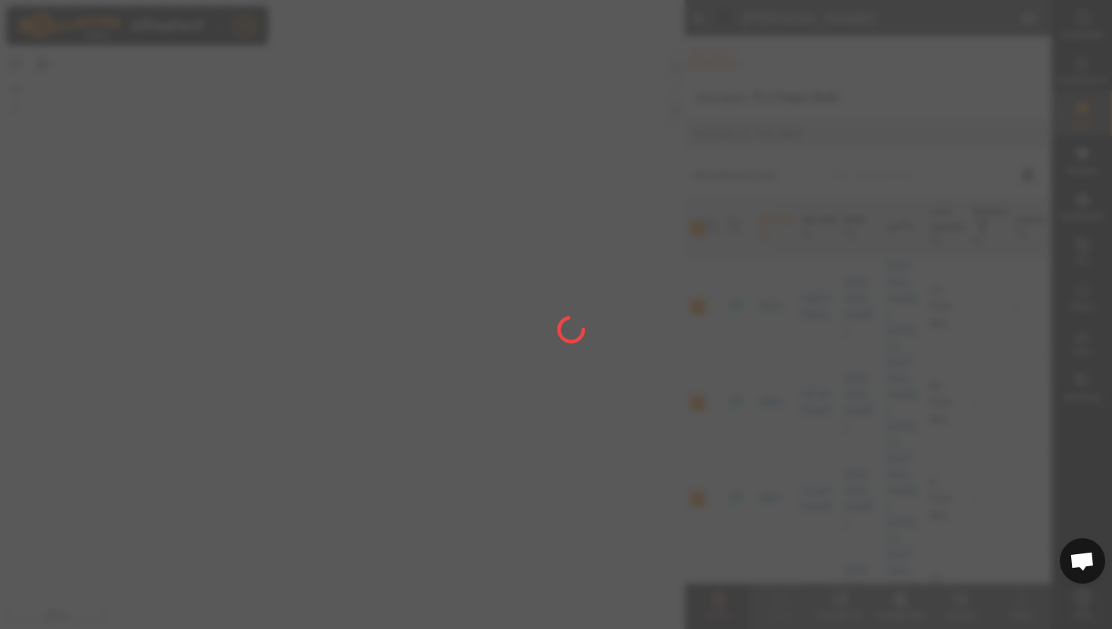
checkbox input "false"
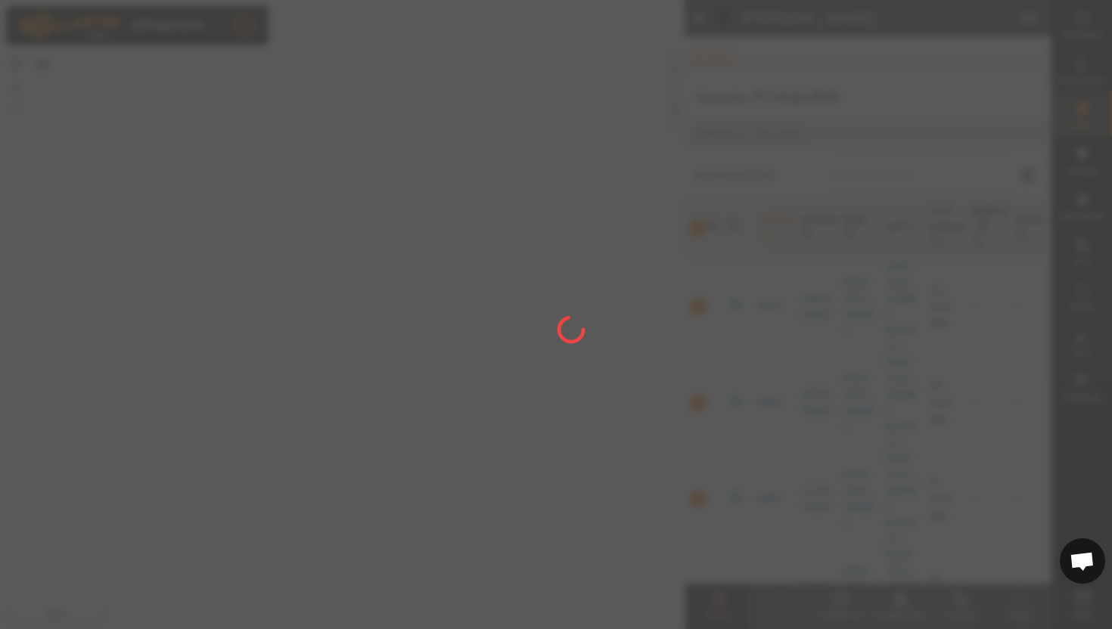
checkbox input "false"
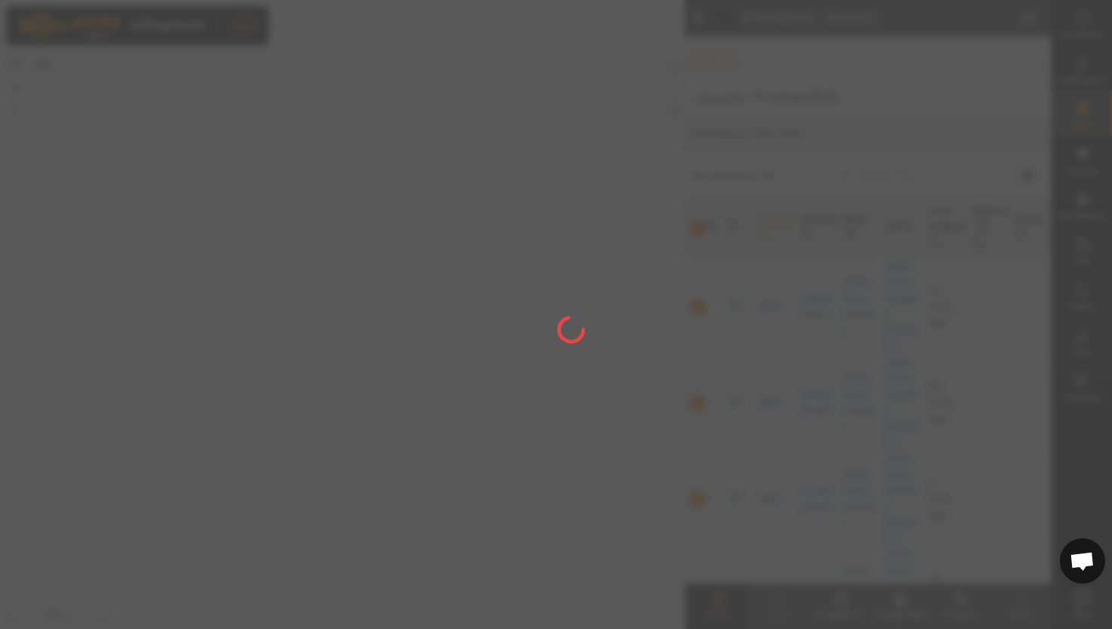
checkbox input "false"
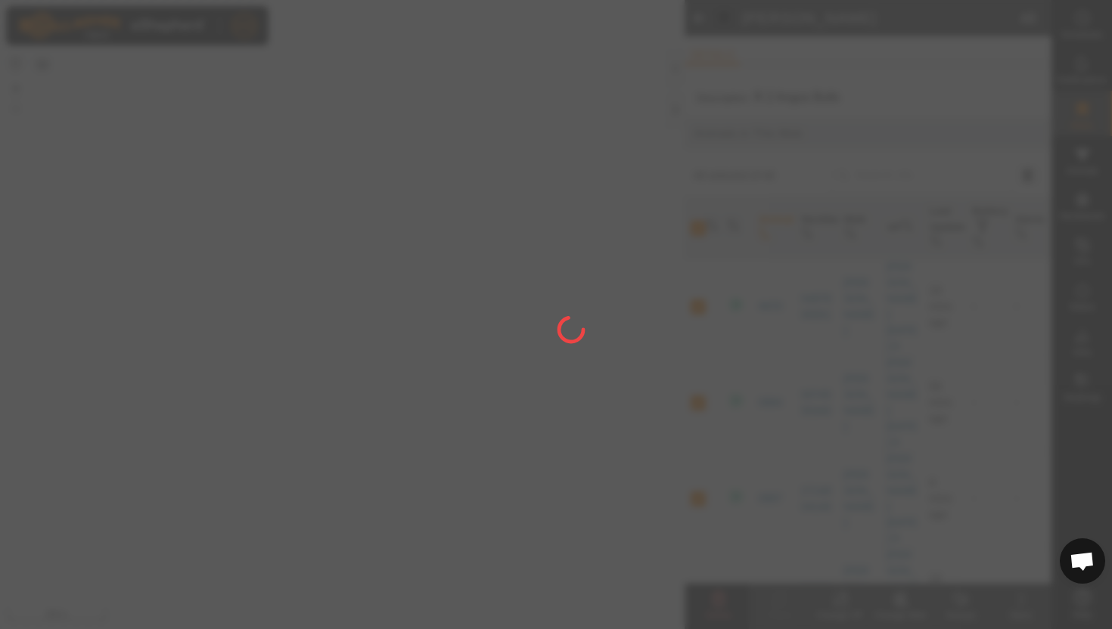
checkbox input "false"
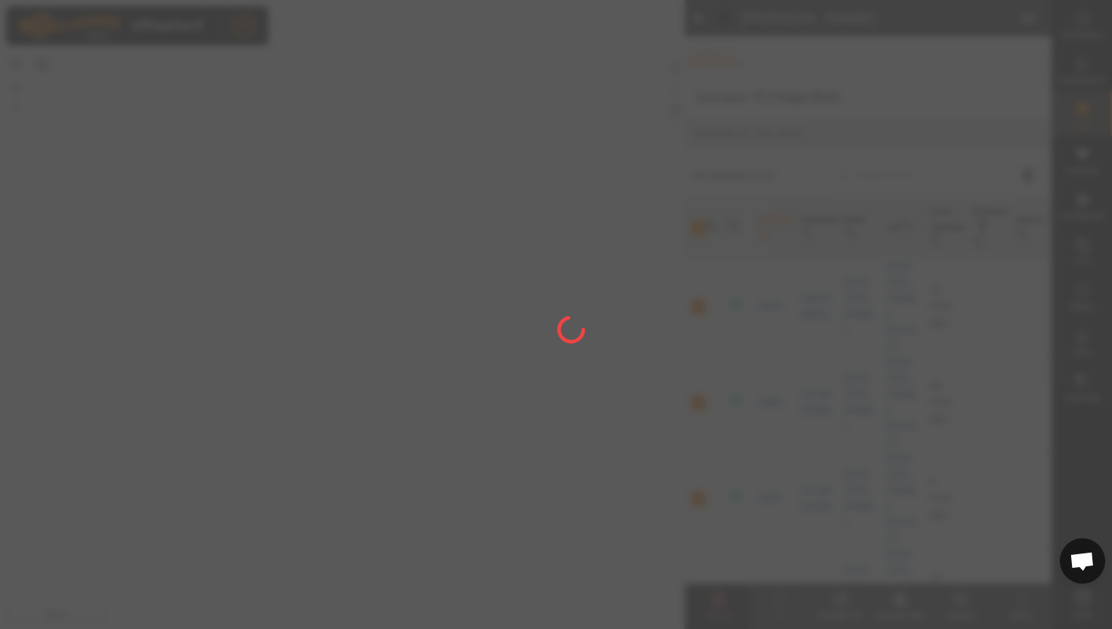
checkbox input "false"
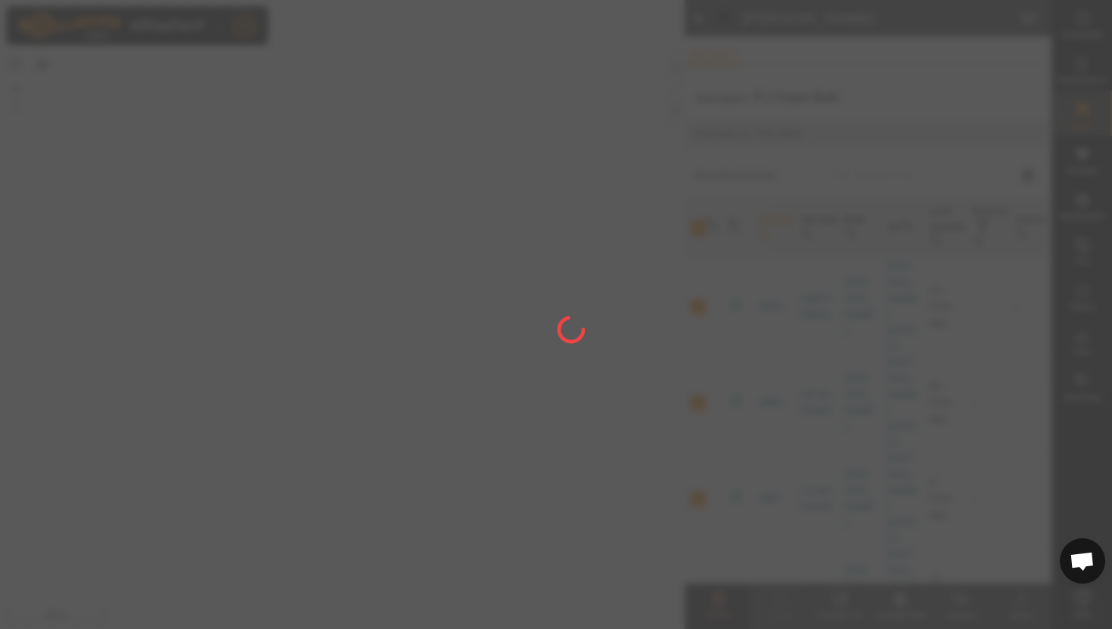
checkbox input "false"
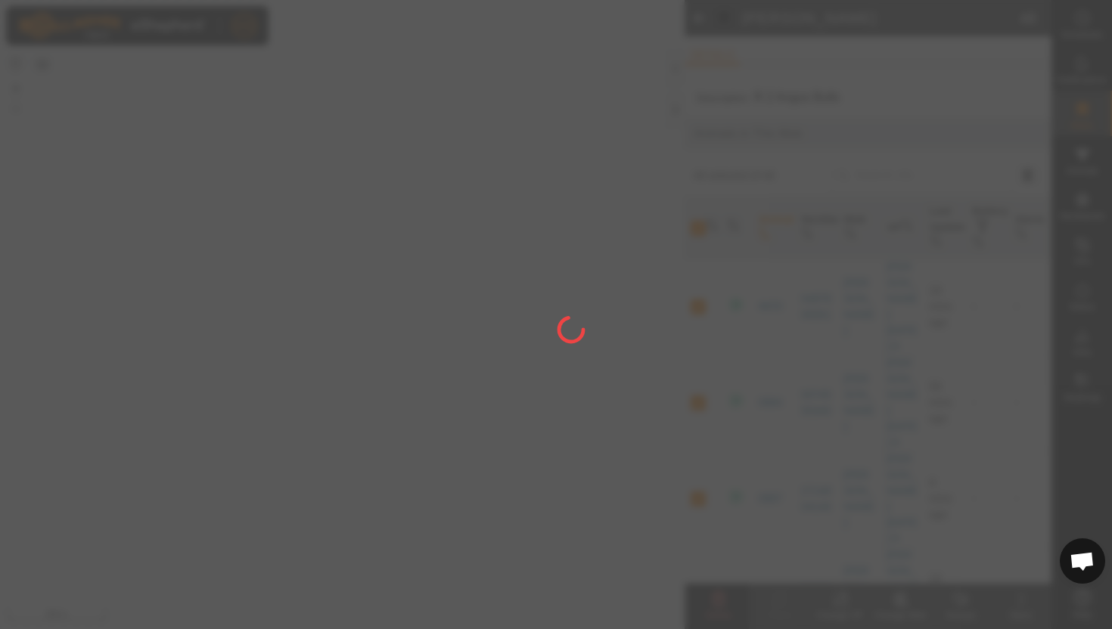
checkbox input "false"
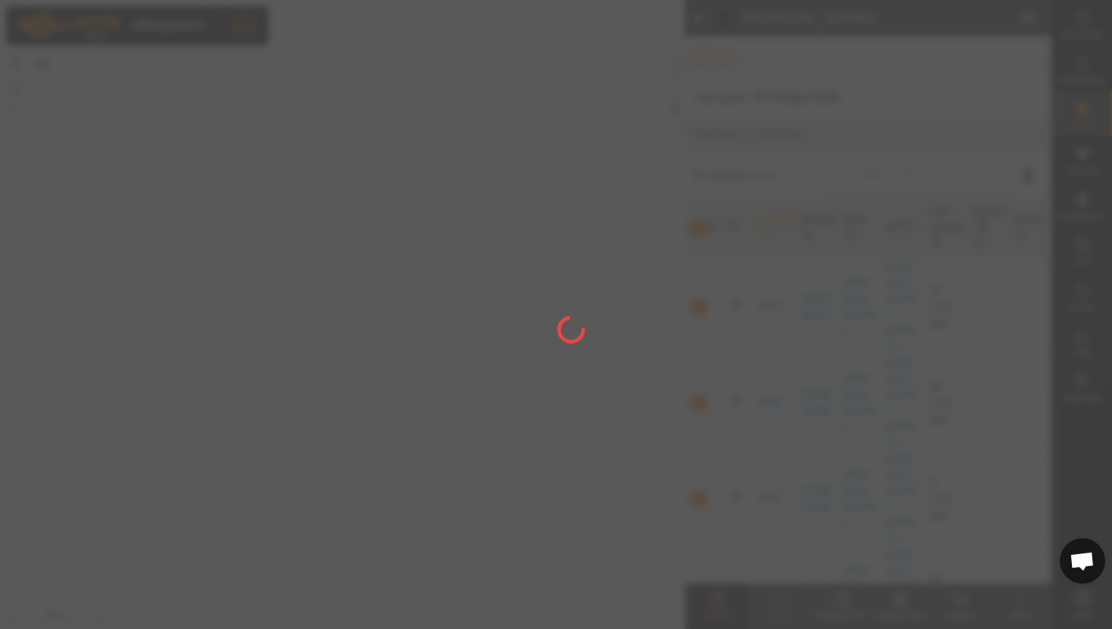
checkbox input "false"
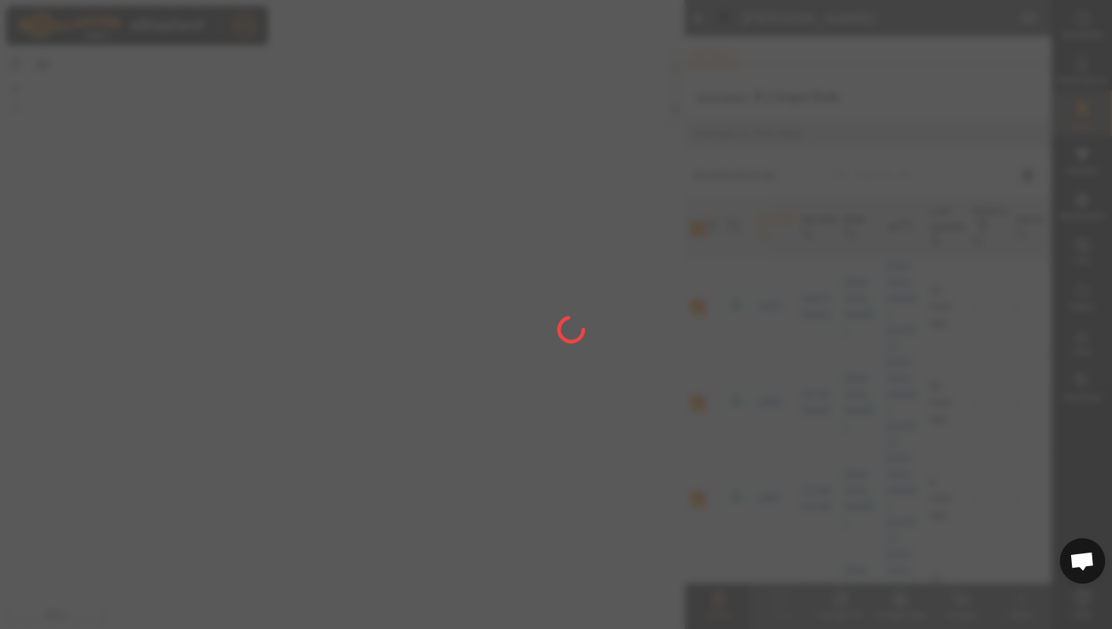
checkbox input "false"
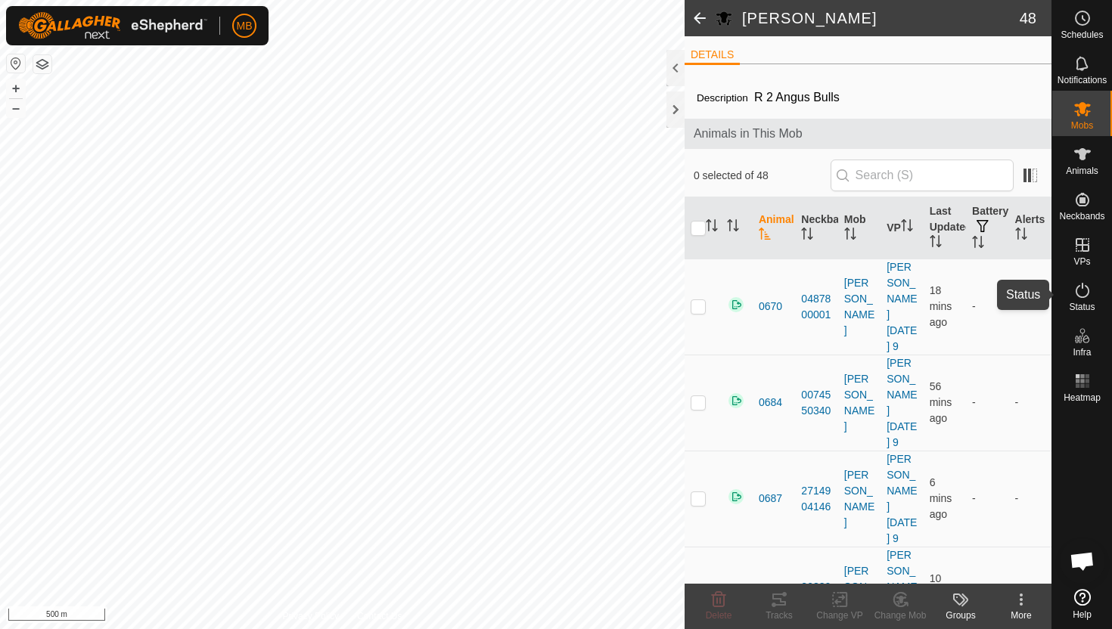
click at [1083, 293] on icon at bounding box center [1082, 290] width 18 height 18
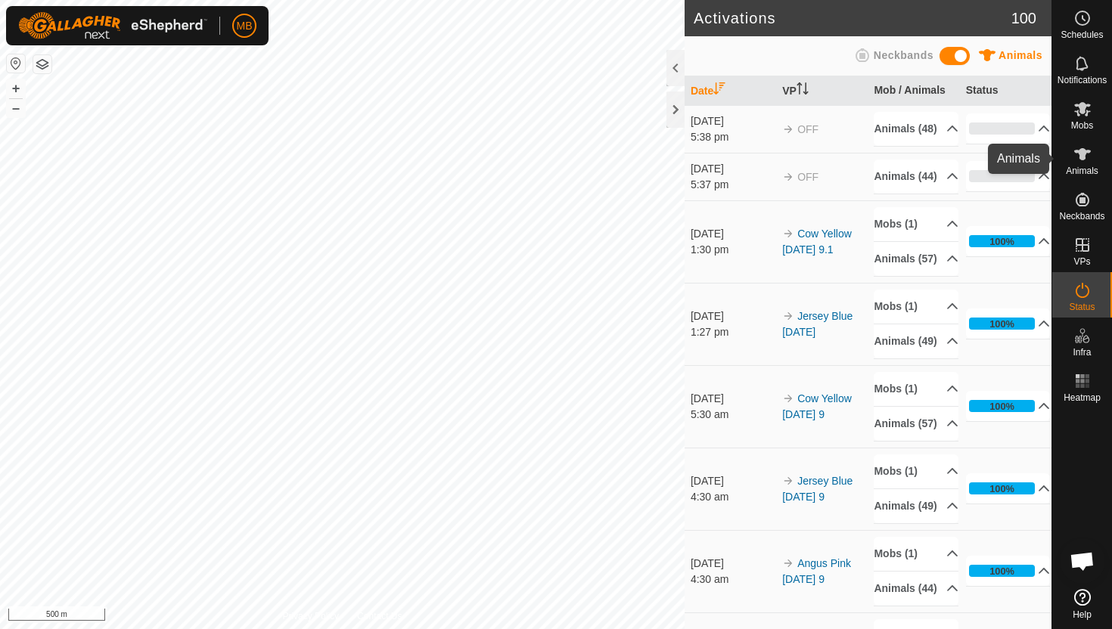
click at [1079, 154] on icon at bounding box center [1082, 154] width 17 height 12
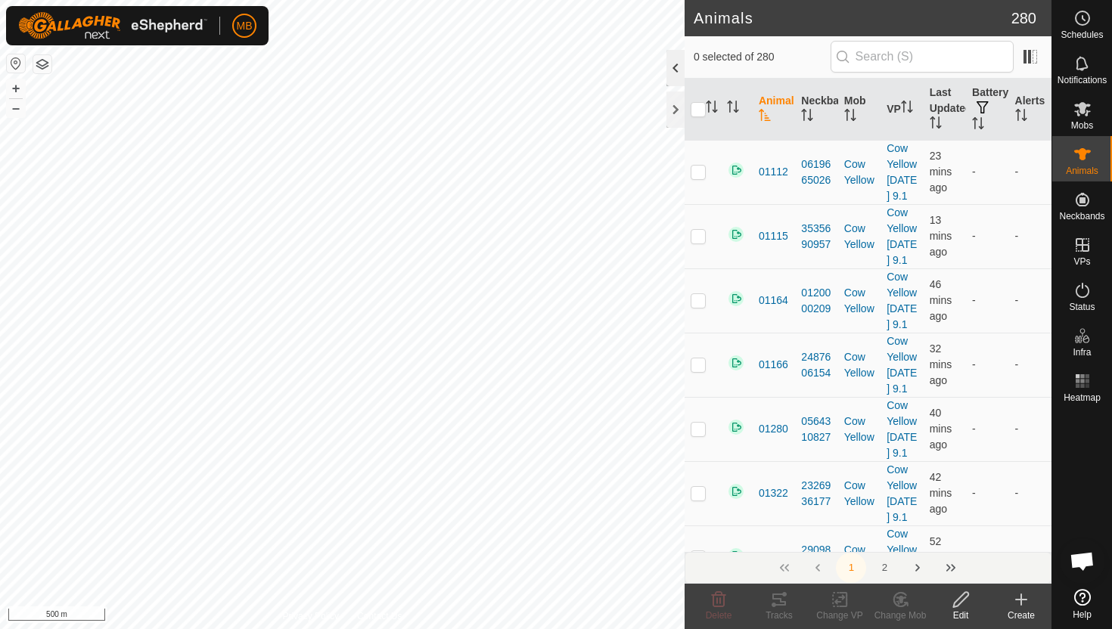
click at [668, 71] on div at bounding box center [675, 68] width 18 height 36
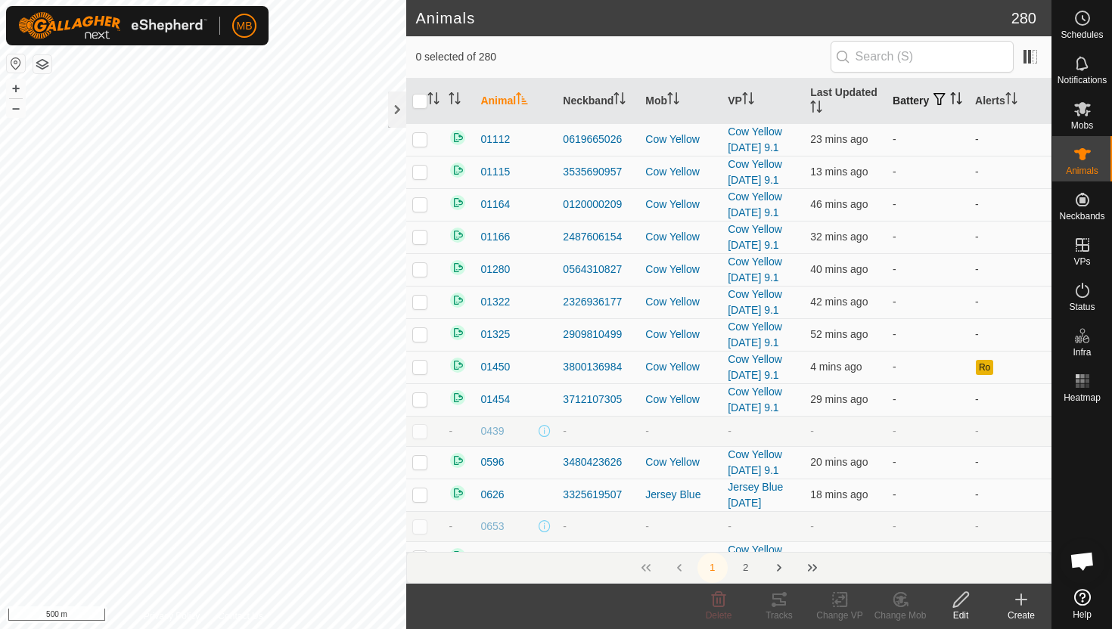
click at [950, 100] on icon "Activate to sort" at bounding box center [956, 98] width 12 height 12
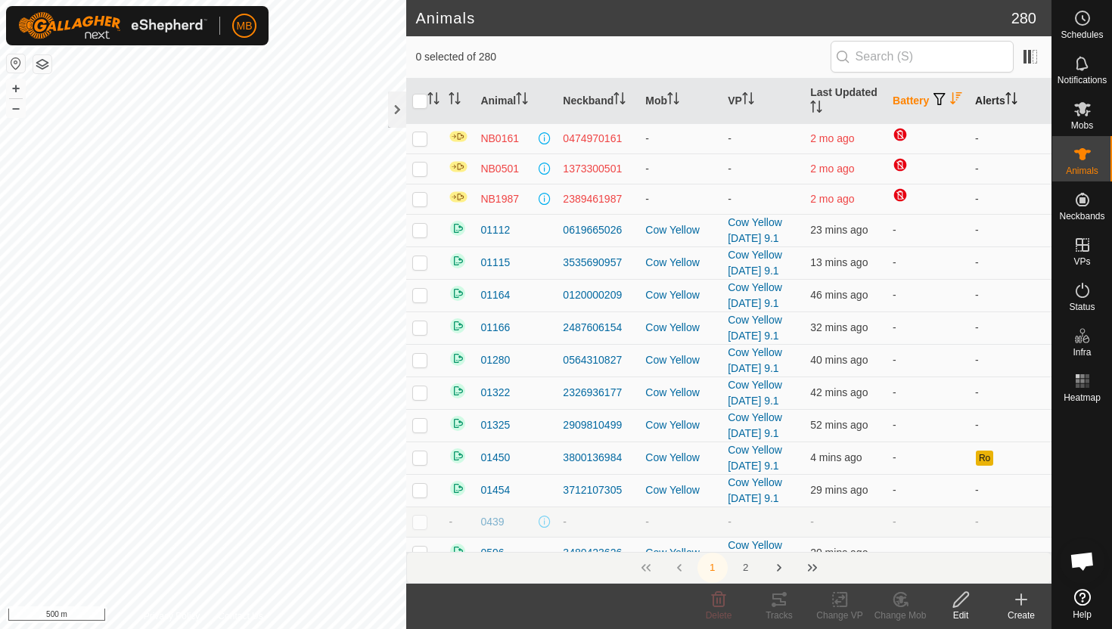
click at [1017, 98] on icon "Activate to sort" at bounding box center [1011, 98] width 12 height 12
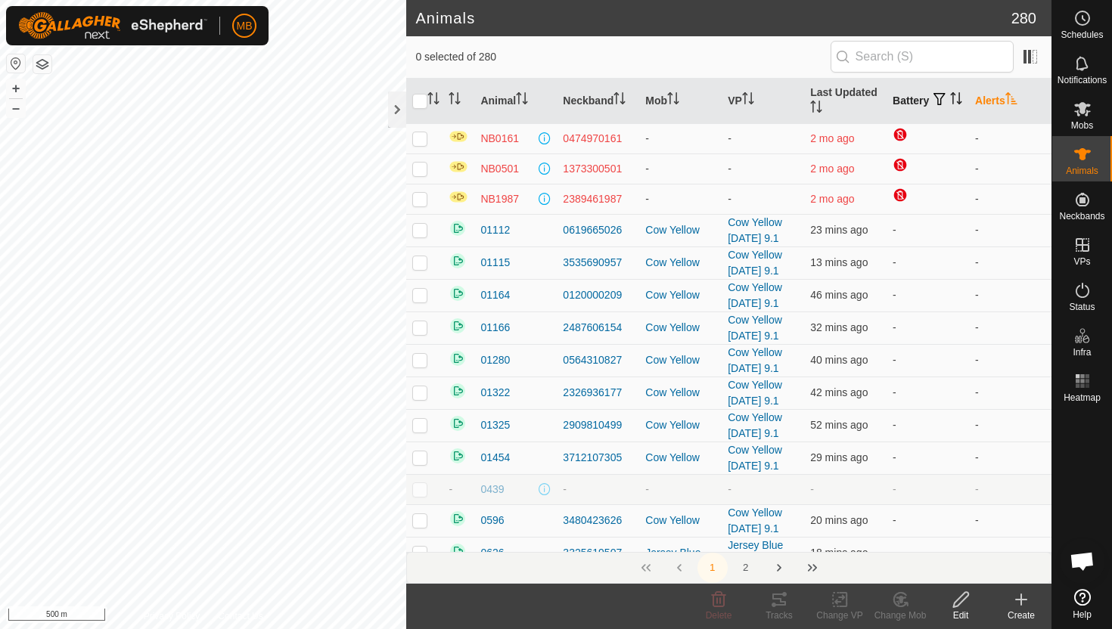
click at [1017, 98] on icon "Activate to sort" at bounding box center [1011, 98] width 12 height 12
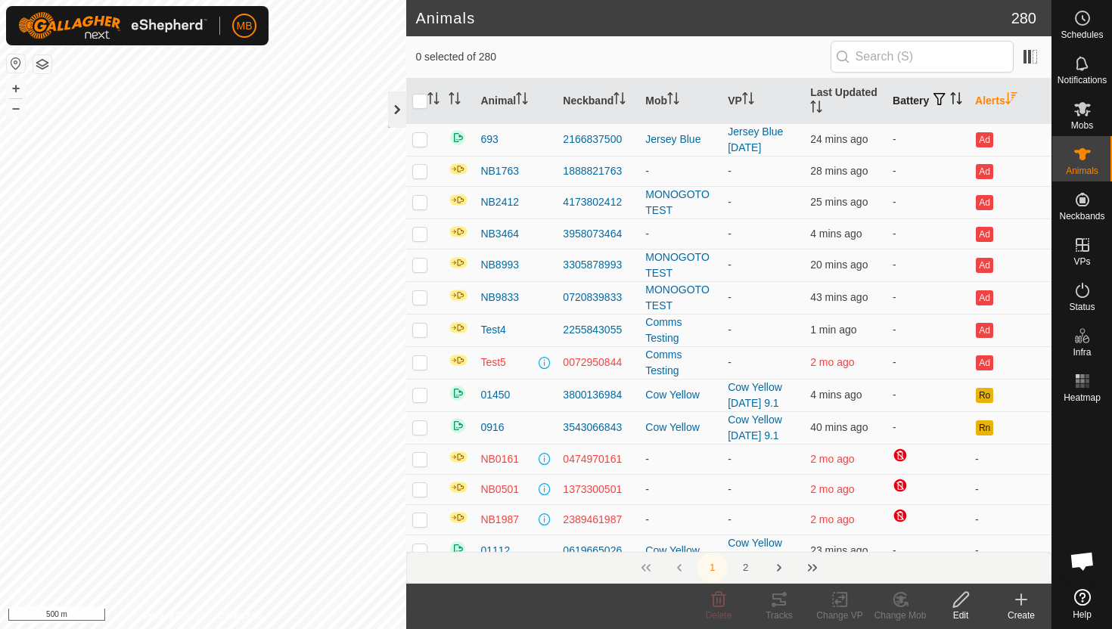
click at [396, 103] on div at bounding box center [397, 110] width 18 height 36
